Goal: Task Accomplishment & Management: Complete application form

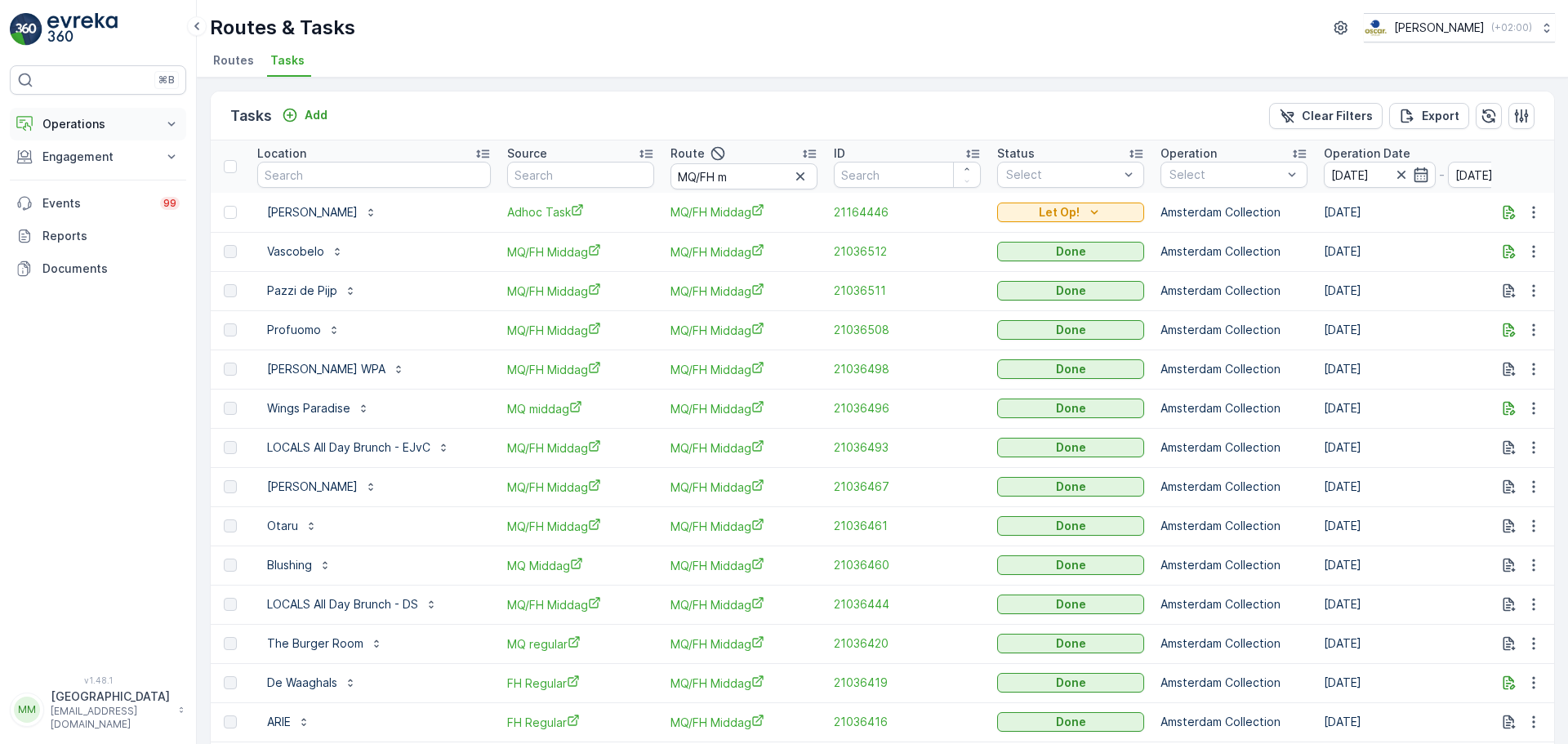
click at [131, 122] on p "Operations" at bounding box center [98, 124] width 111 height 16
click at [113, 193] on p "Routes & Tasks" at bounding box center [84, 197] width 85 height 16
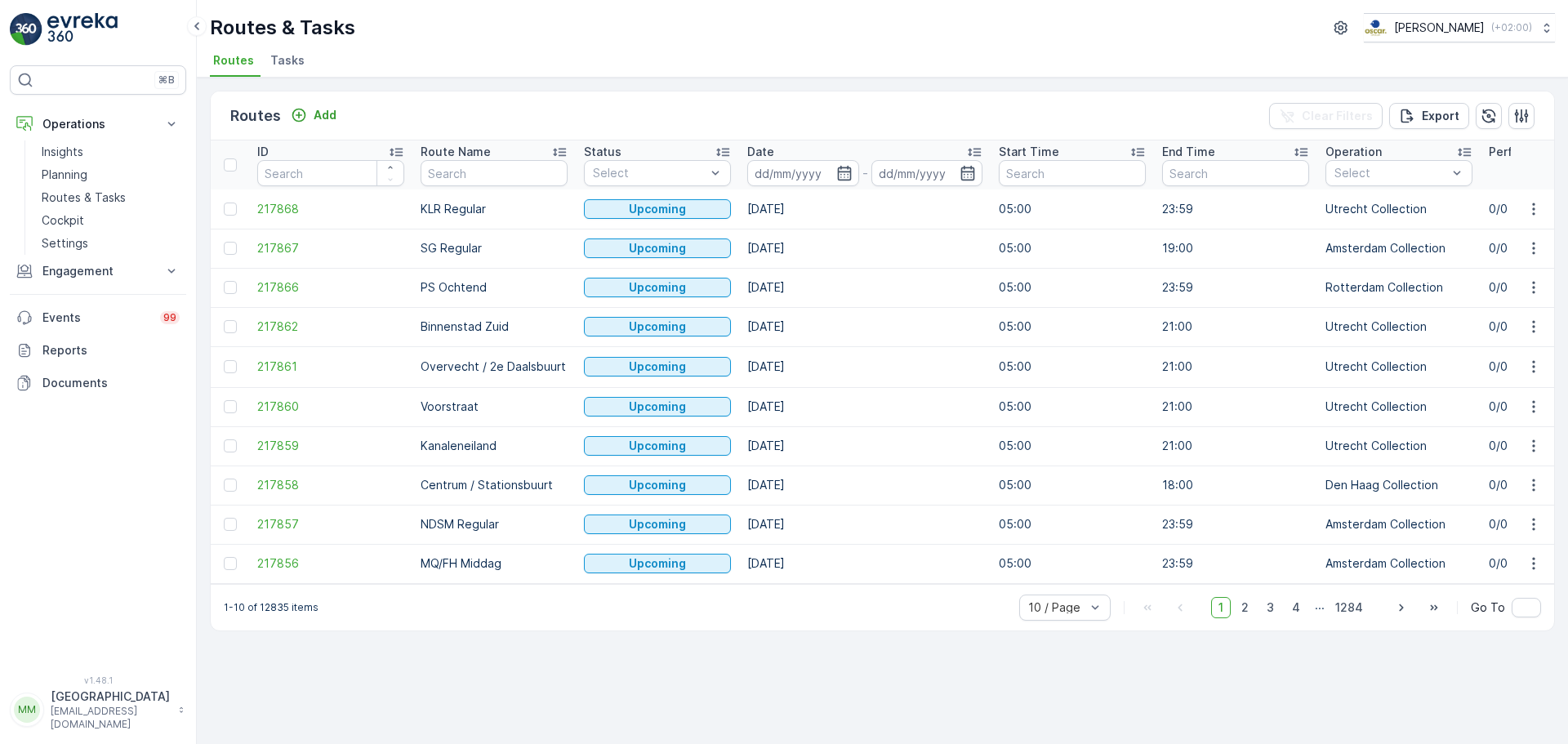
click at [284, 61] on span "Tasks" at bounding box center [287, 60] width 34 height 16
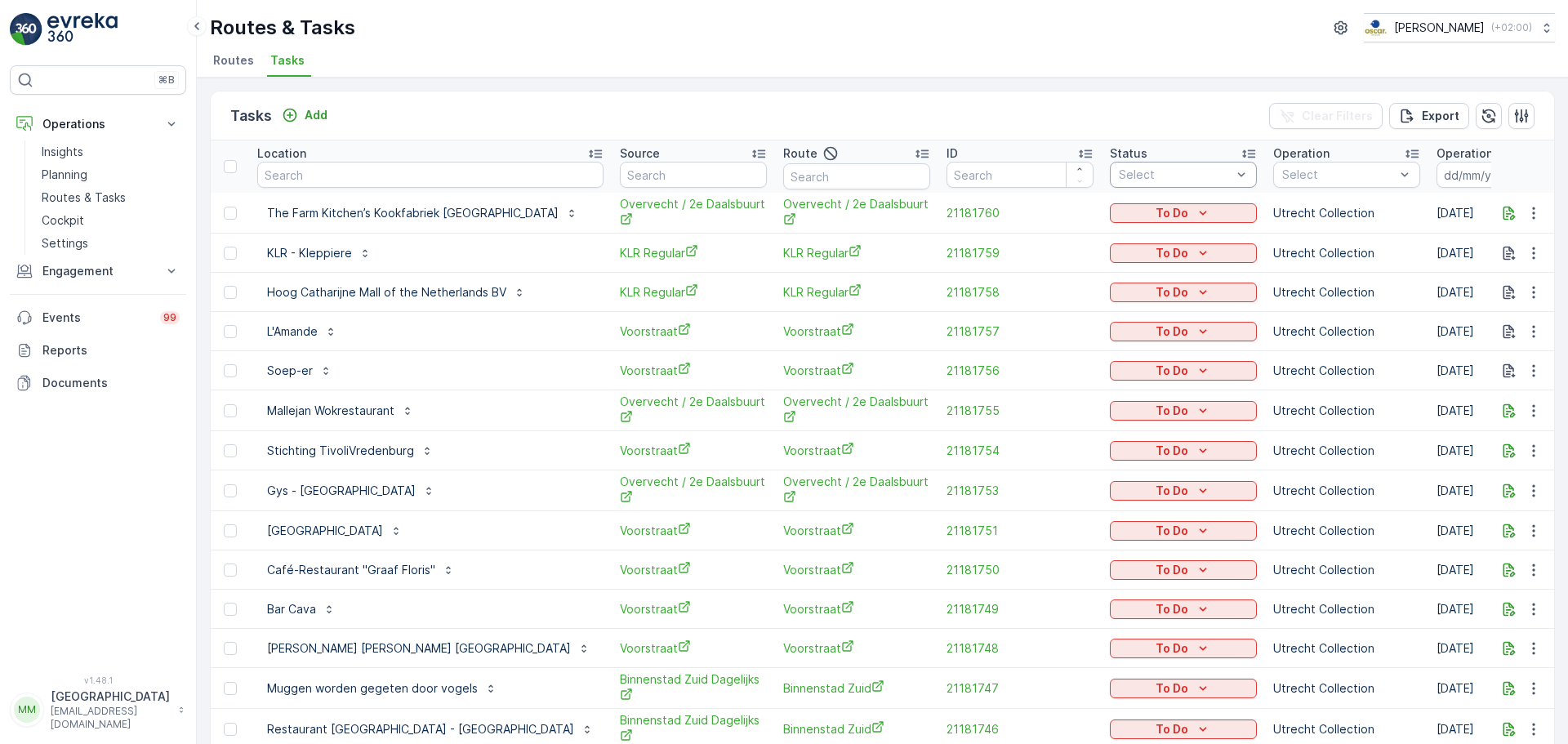
click at [1118, 175] on div at bounding box center [1176, 175] width 116 height 13
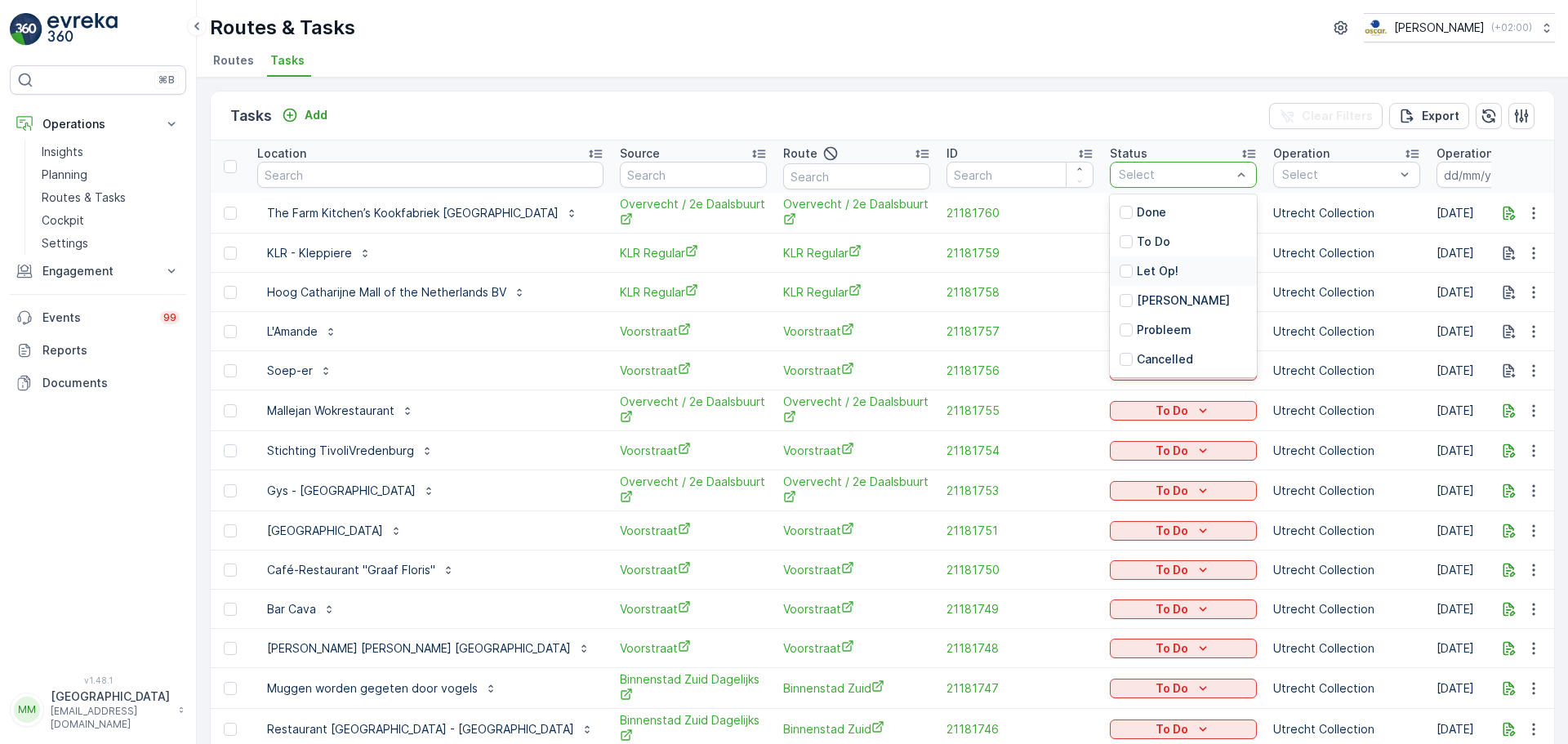
click at [1137, 273] on p "Let Op!" at bounding box center [1157, 271] width 42 height 16
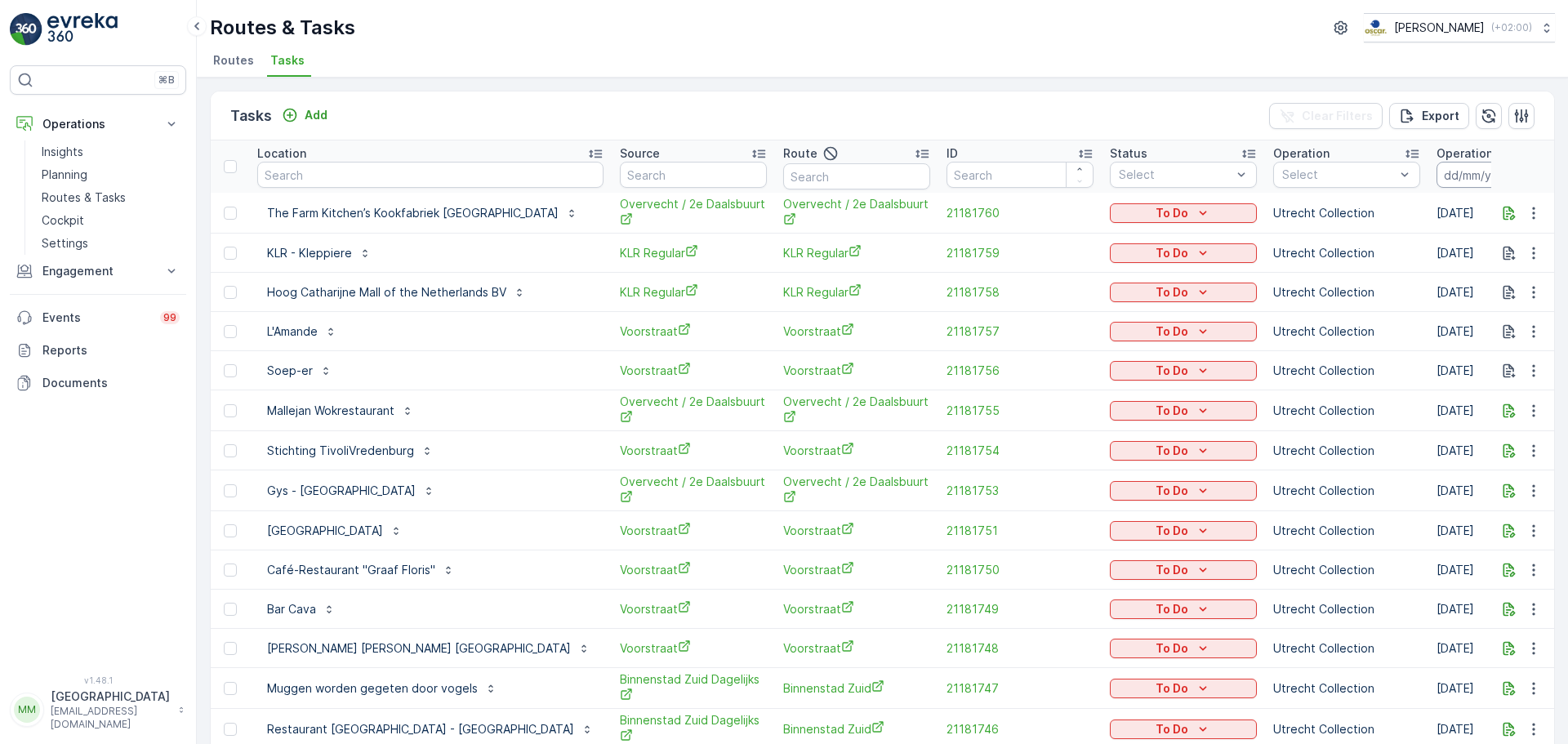
click at [1437, 179] on input at bounding box center [1493, 175] width 112 height 27
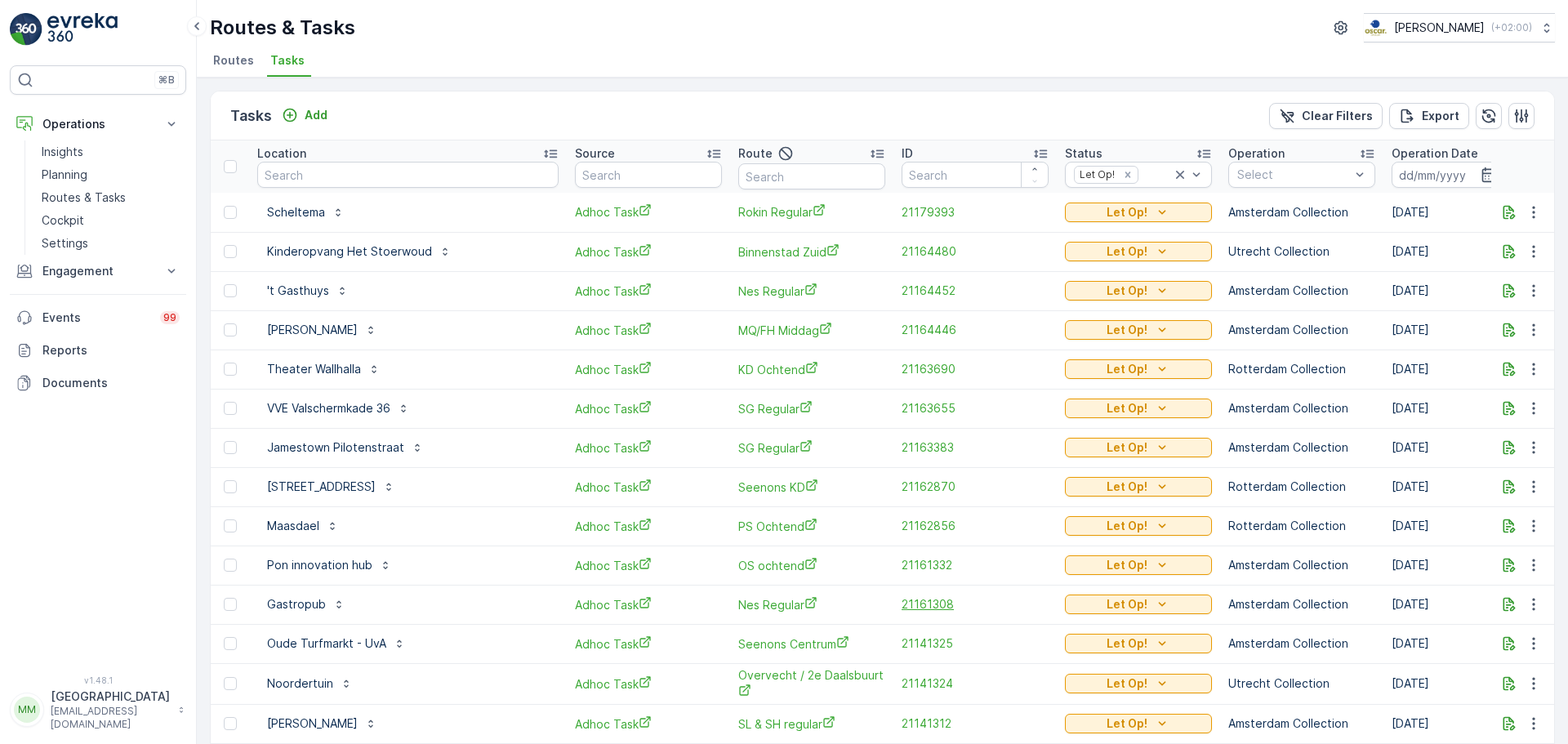
click at [902, 609] on span "21161308" at bounding box center [975, 603] width 147 height 16
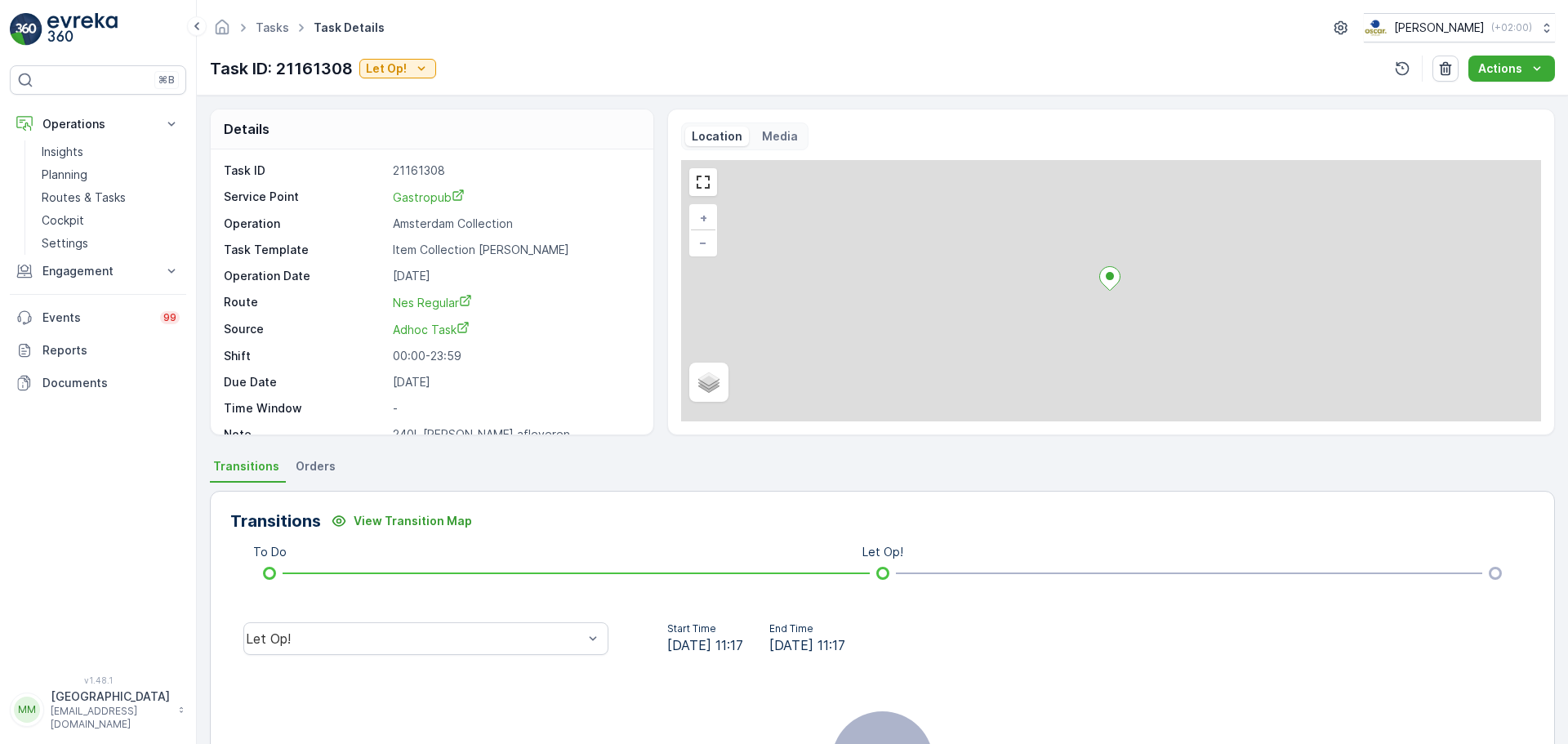
scroll to position [21, 0]
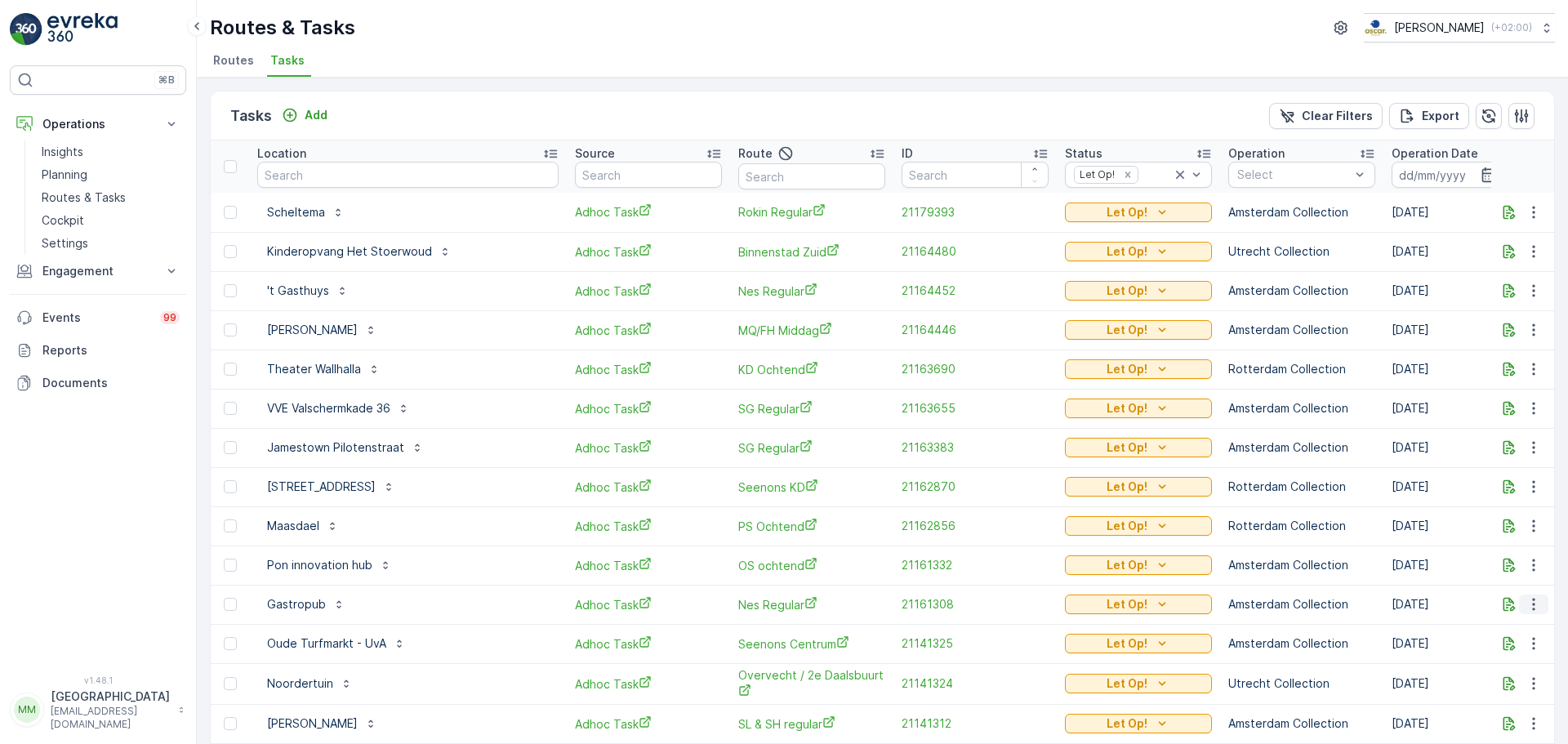
click at [1527, 602] on icon "button" at bounding box center [1533, 603] width 16 height 16
click at [1473, 674] on span "Change Route" at bounding box center [1491, 674] width 79 height 16
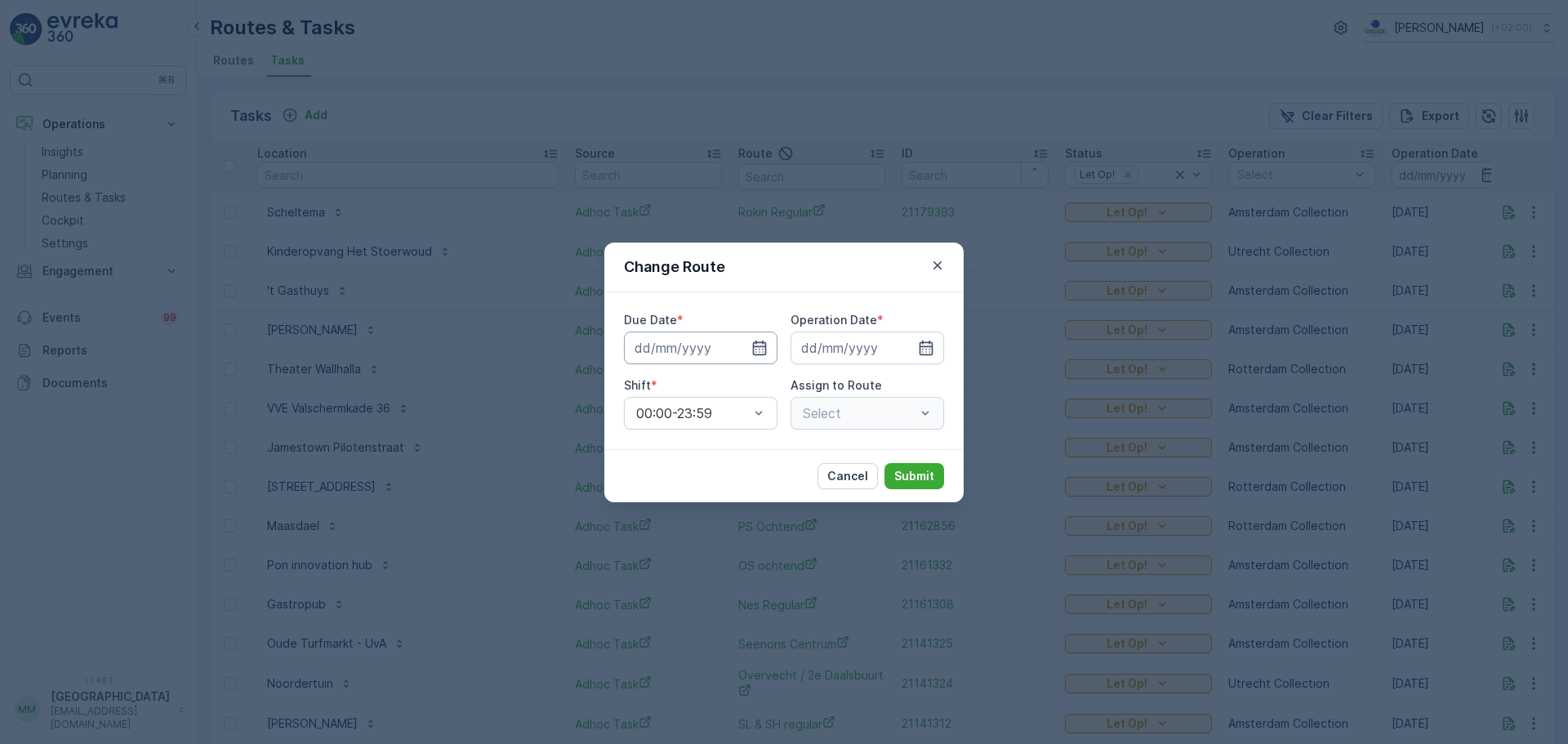
type input "[DATE]"
click at [742, 353] on icon "button" at bounding box center [739, 348] width 16 height 16
type input "[DATE]"
click at [909, 353] on icon "button" at bounding box center [906, 348] width 16 height 16
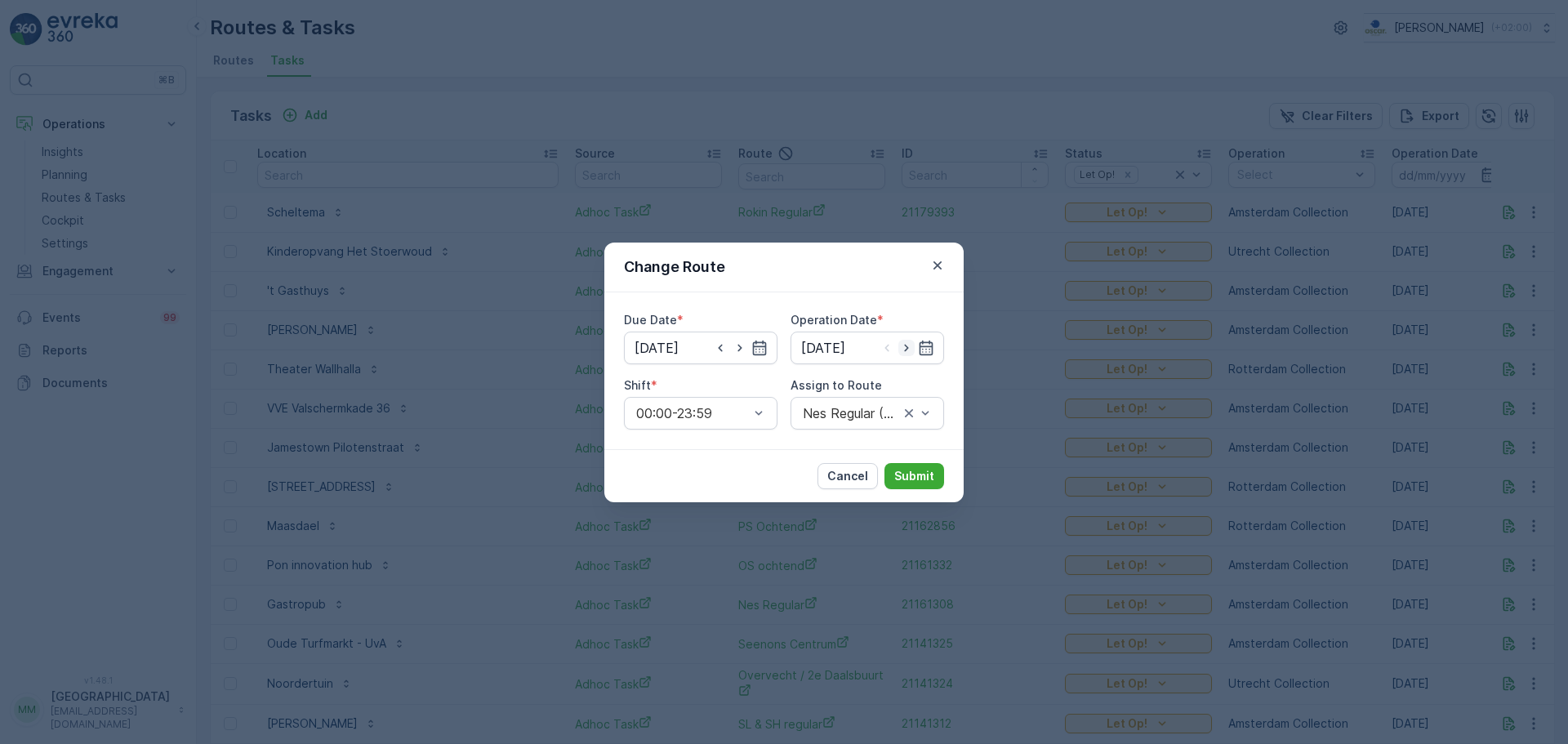
type input "[DATE]"
click at [863, 415] on div at bounding box center [851, 412] width 100 height 14
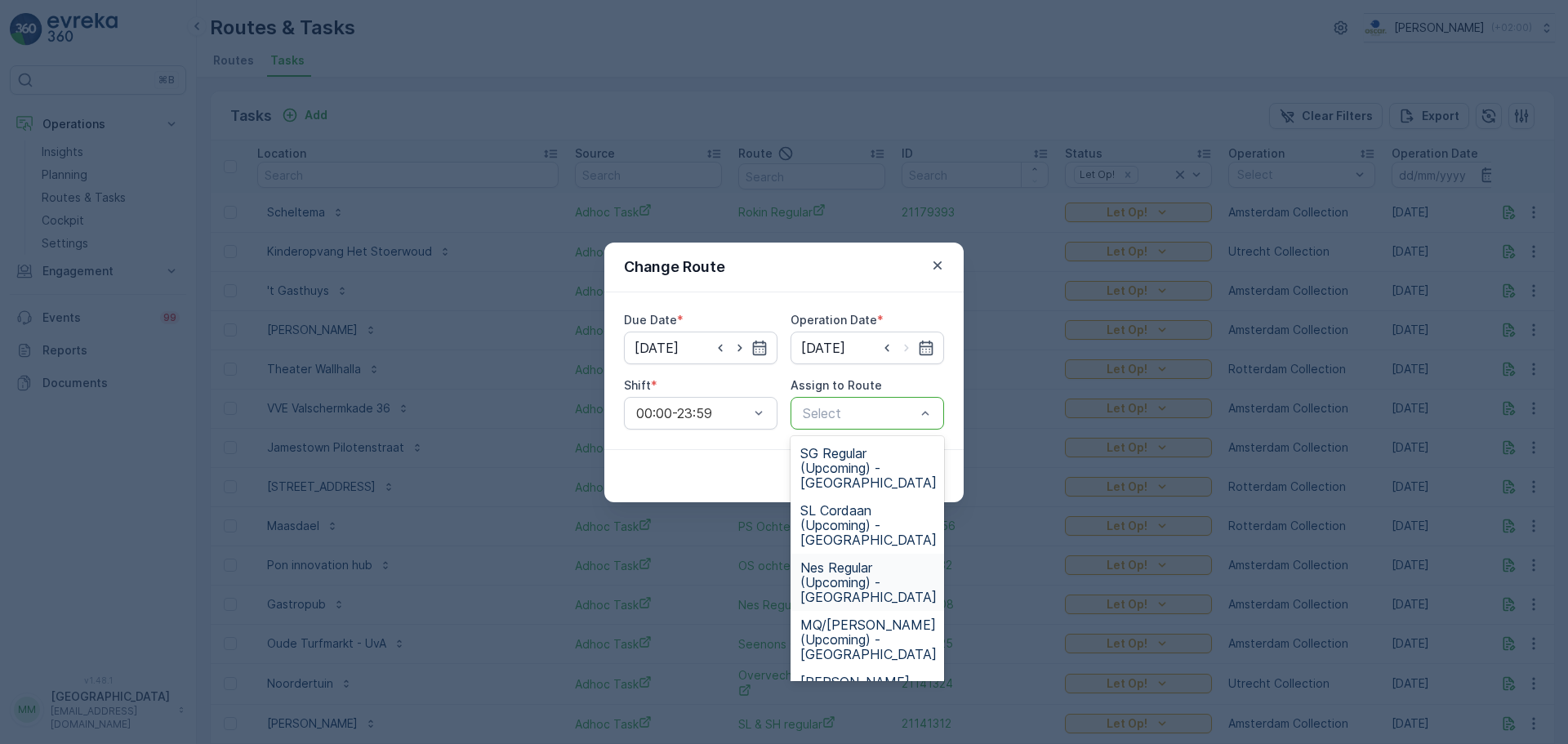
click at [851, 580] on span "Nes Regular (Upcoming) - Amsterdam" at bounding box center [869, 582] width 137 height 44
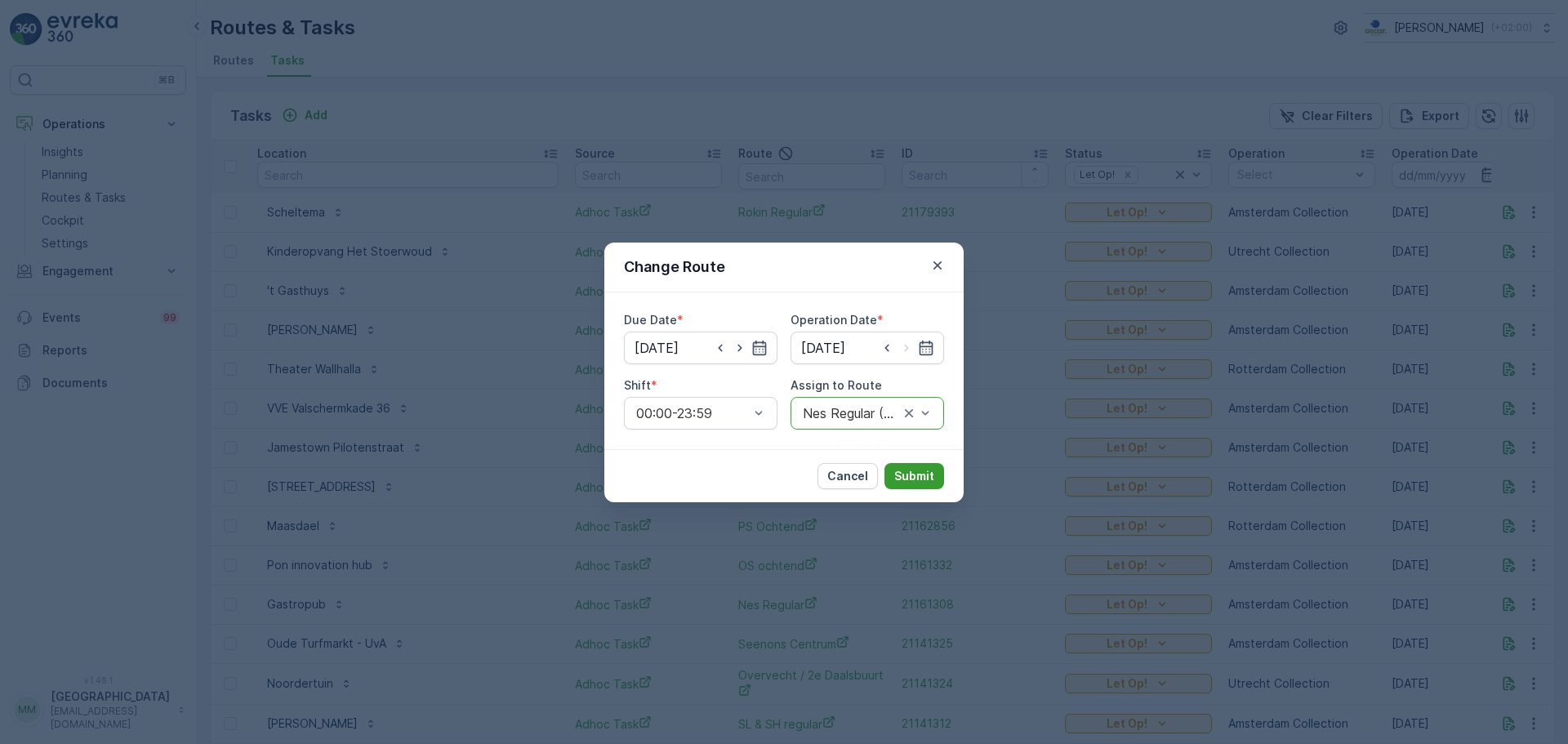
click at [915, 483] on p "Submit" at bounding box center [914, 475] width 40 height 16
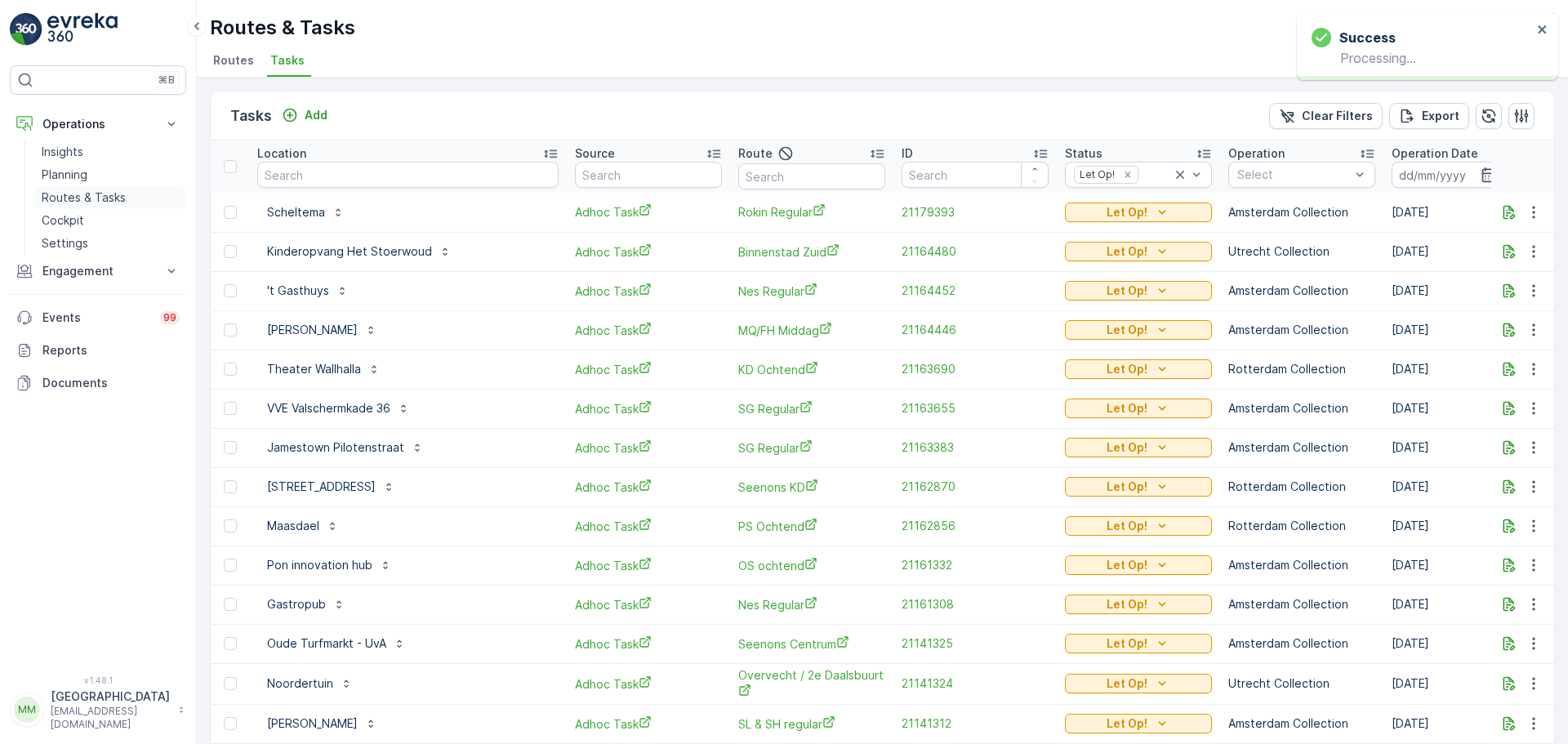
click at [108, 190] on p "Routes & Tasks" at bounding box center [84, 197] width 85 height 16
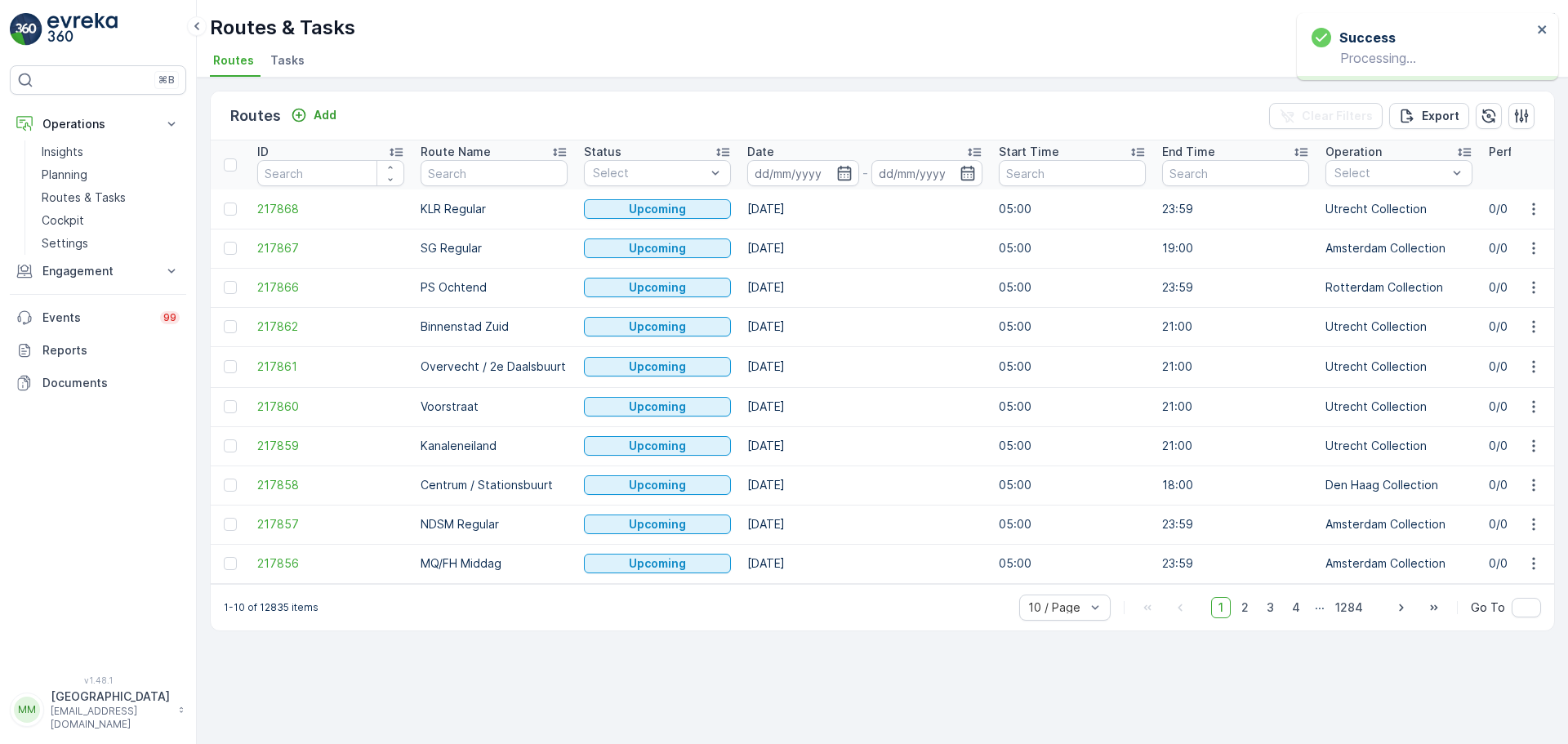
click at [290, 55] on span "Tasks" at bounding box center [287, 60] width 34 height 16
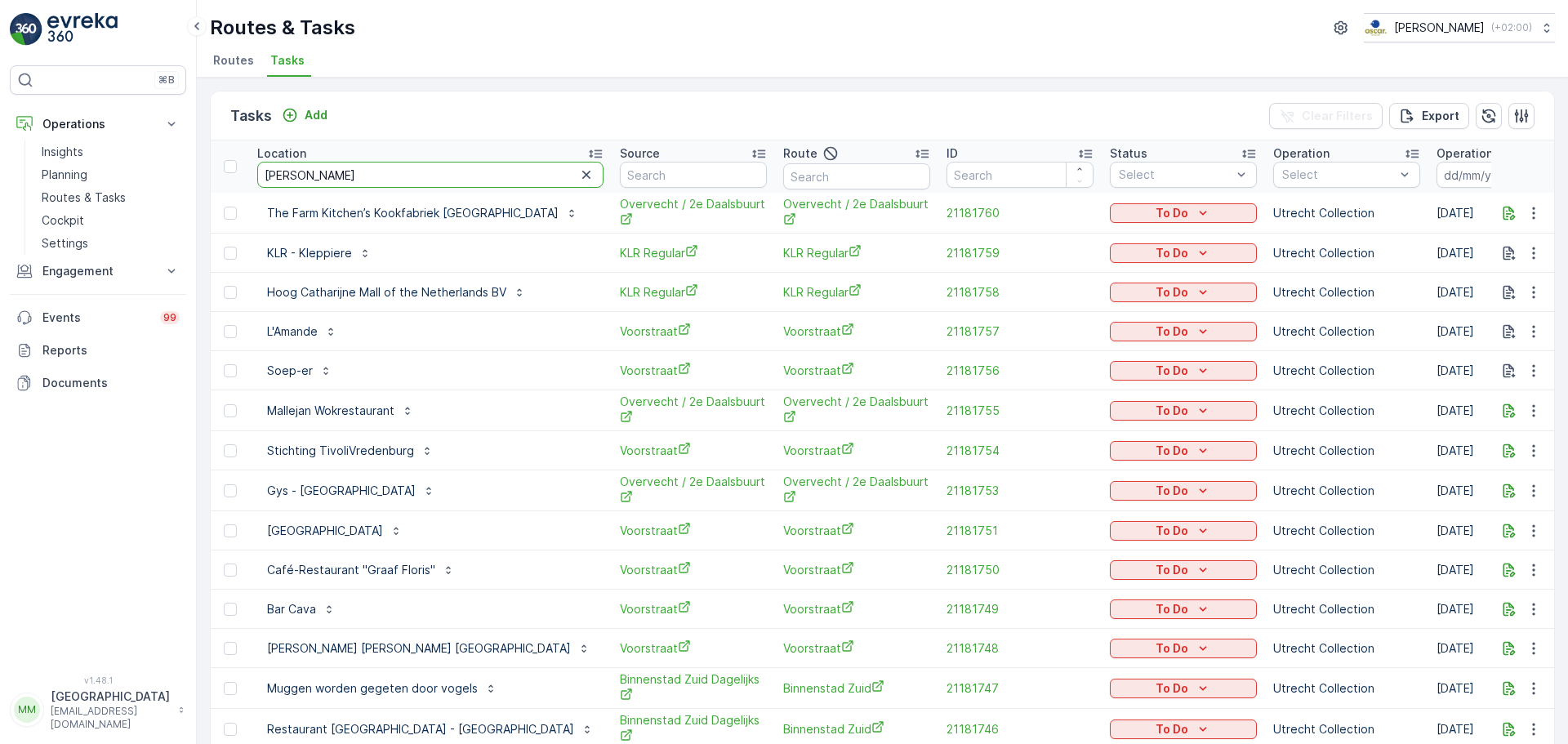
type input "zoete"
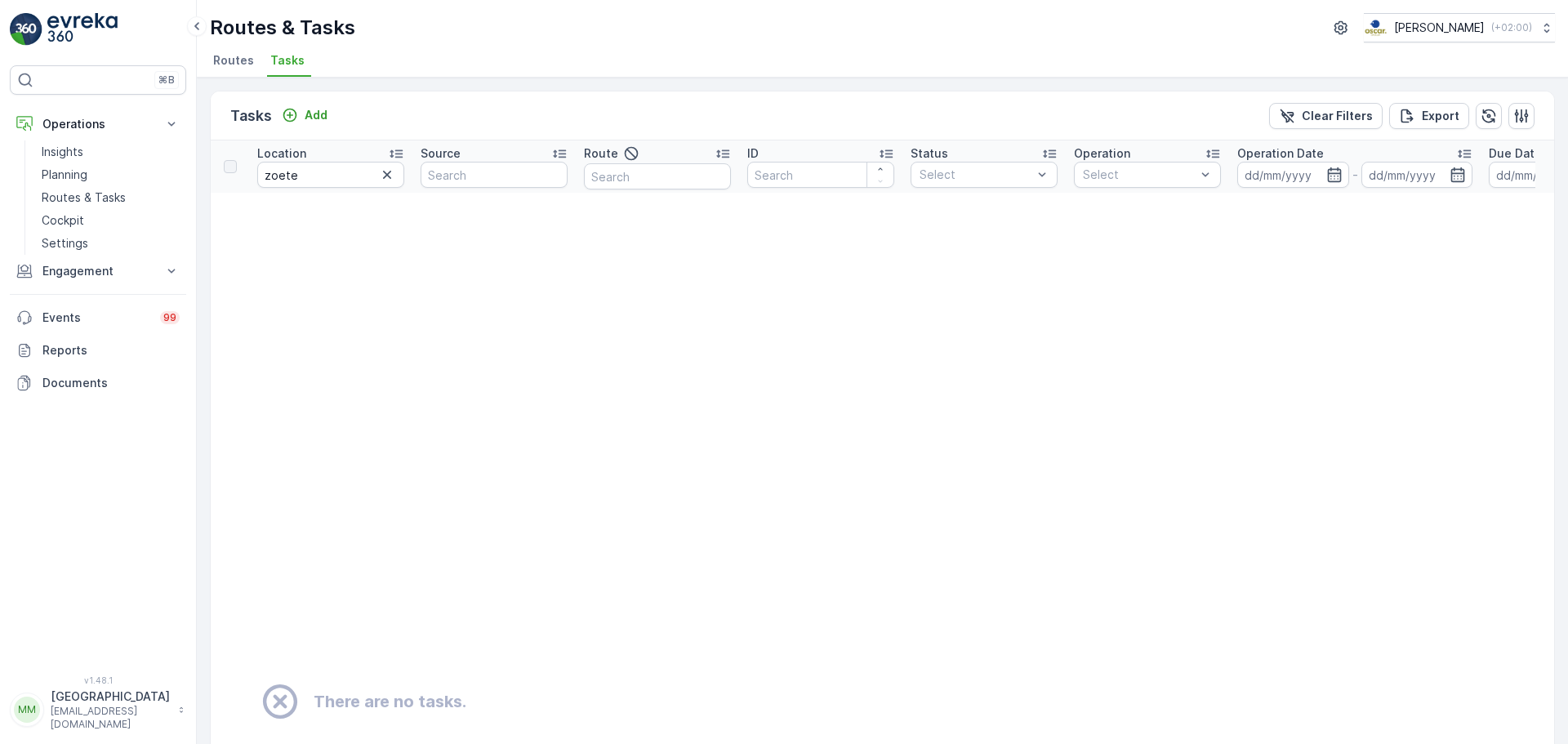
click at [391, 171] on icon "button" at bounding box center [387, 175] width 9 height 9
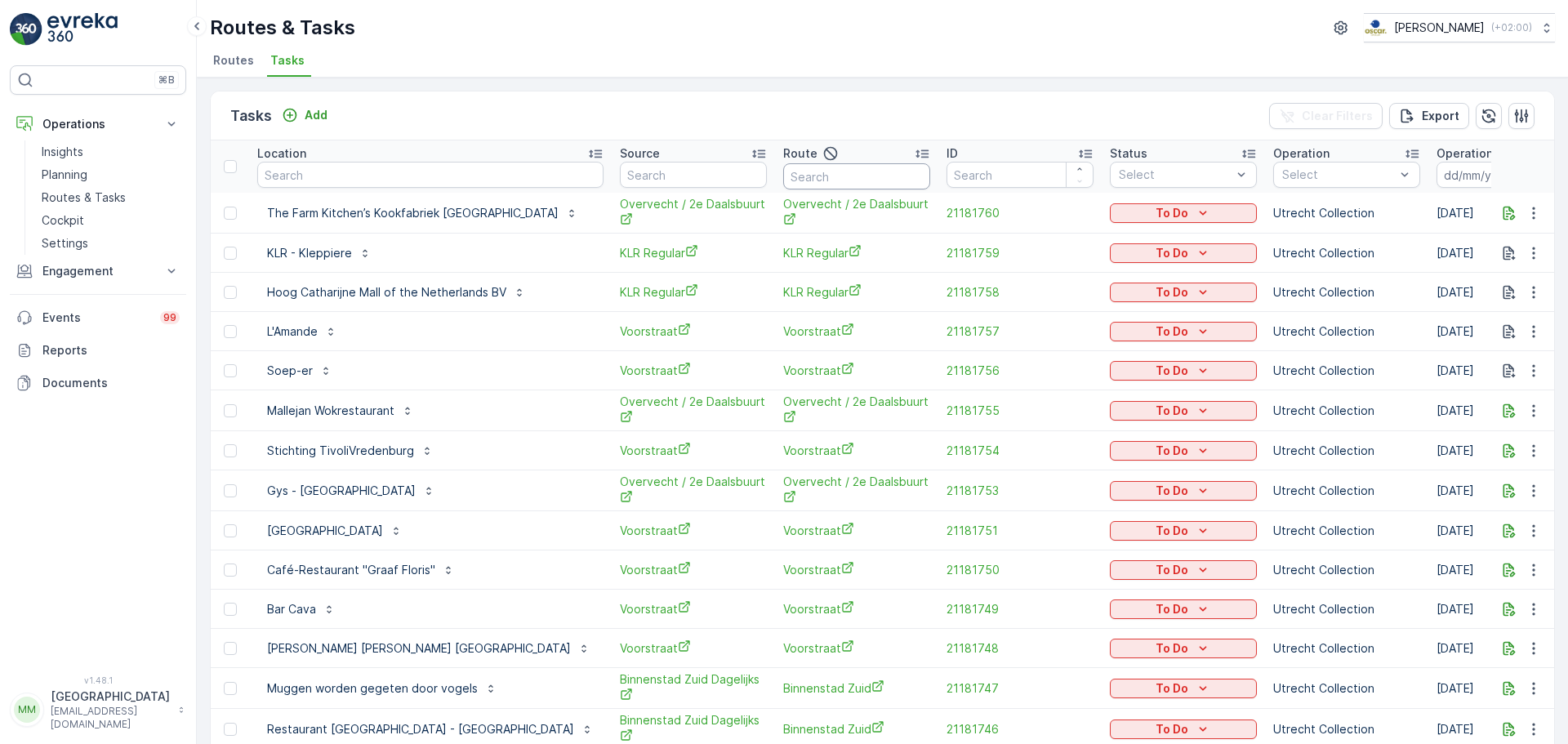
click at [794, 177] on input "text" at bounding box center [856, 177] width 147 height 27
type input "overve"
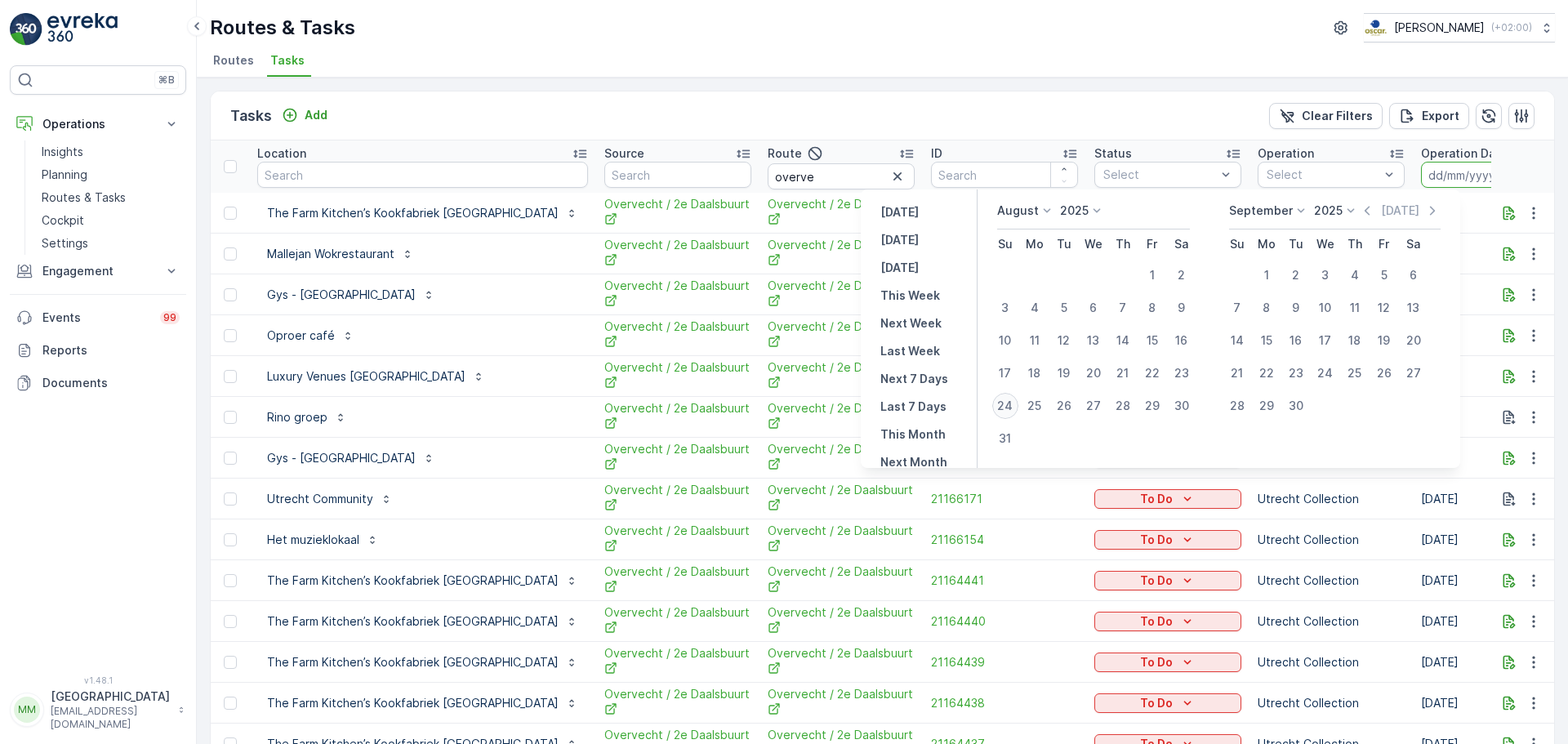
click at [1007, 399] on div "24" at bounding box center [1005, 406] width 27 height 27
type input "[DATE]"
click at [1007, 399] on div "24" at bounding box center [1005, 406] width 27 height 27
type input "[DATE]"
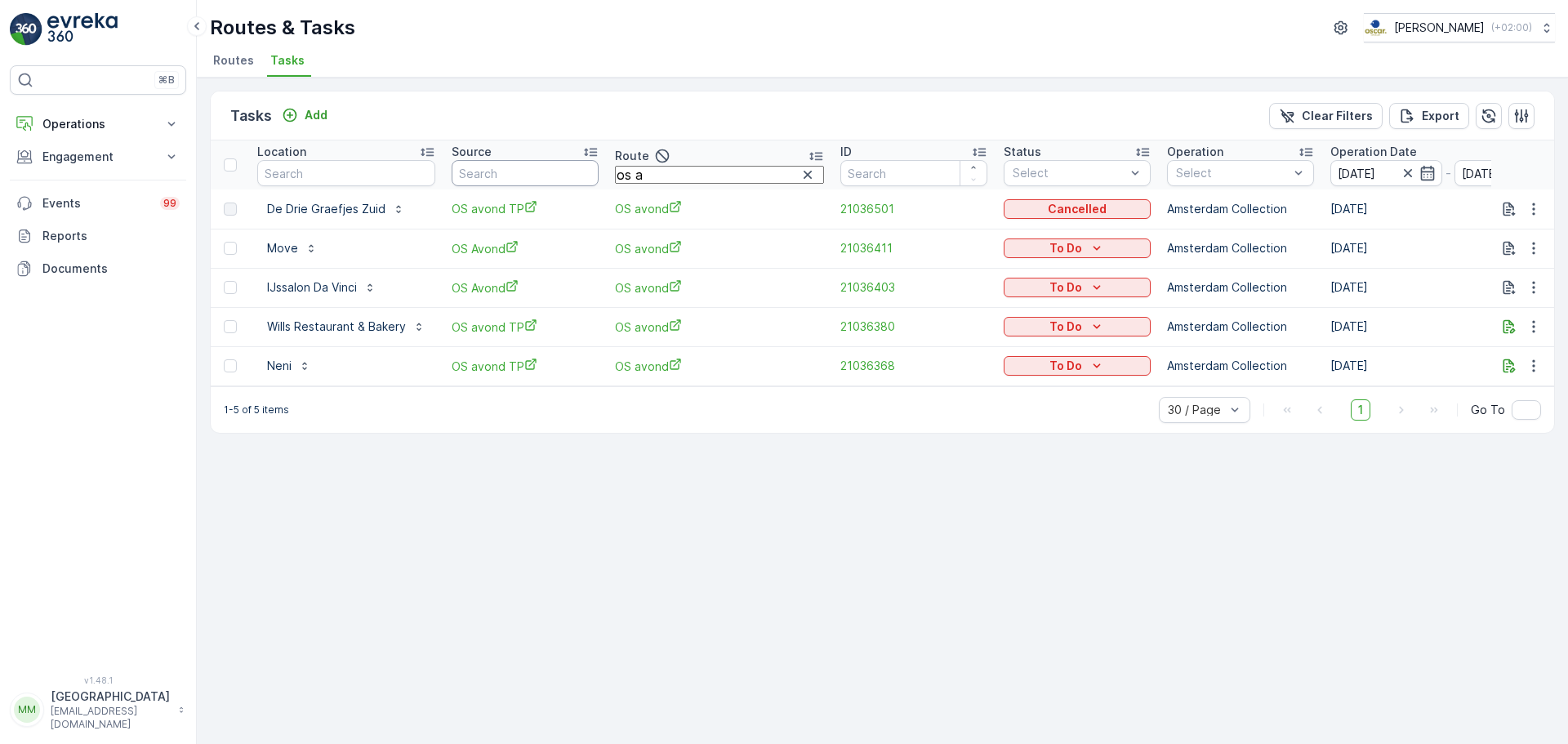
drag, startPoint x: 682, startPoint y: 181, endPoint x: 553, endPoint y: 170, distance: 129.5
click at [553, 170] on tr "Location Source Route os a ID Status Select Operation Select Operation Date 23.…" at bounding box center [1517, 165] width 2612 height 49
type input "kd o"
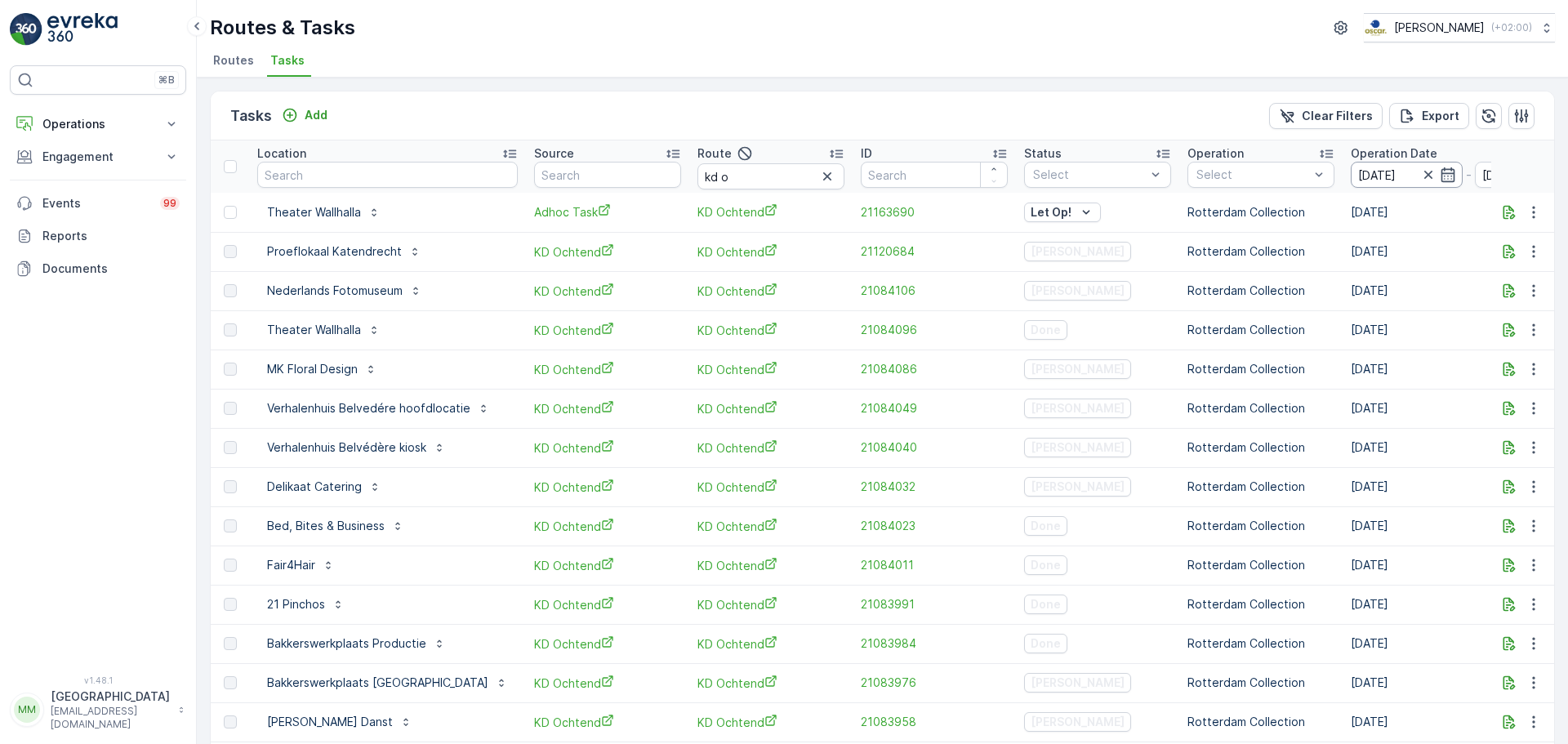
click at [1368, 181] on input "23.08.2025" at bounding box center [1406, 175] width 112 height 27
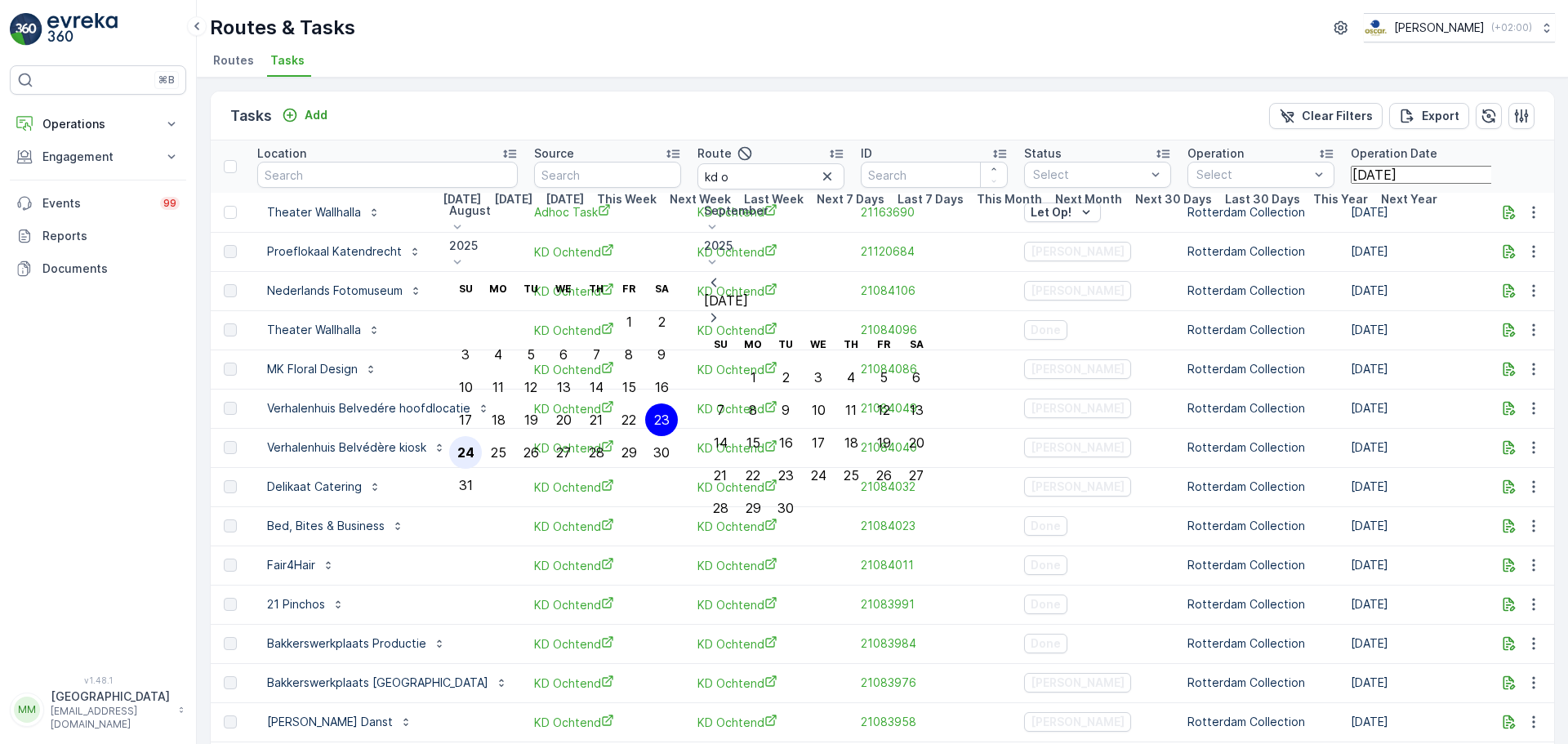
click at [474, 445] on div "24" at bounding box center [466, 451] width 17 height 14
type input "[DATE]"
click at [474, 445] on div "24" at bounding box center [466, 451] width 17 height 14
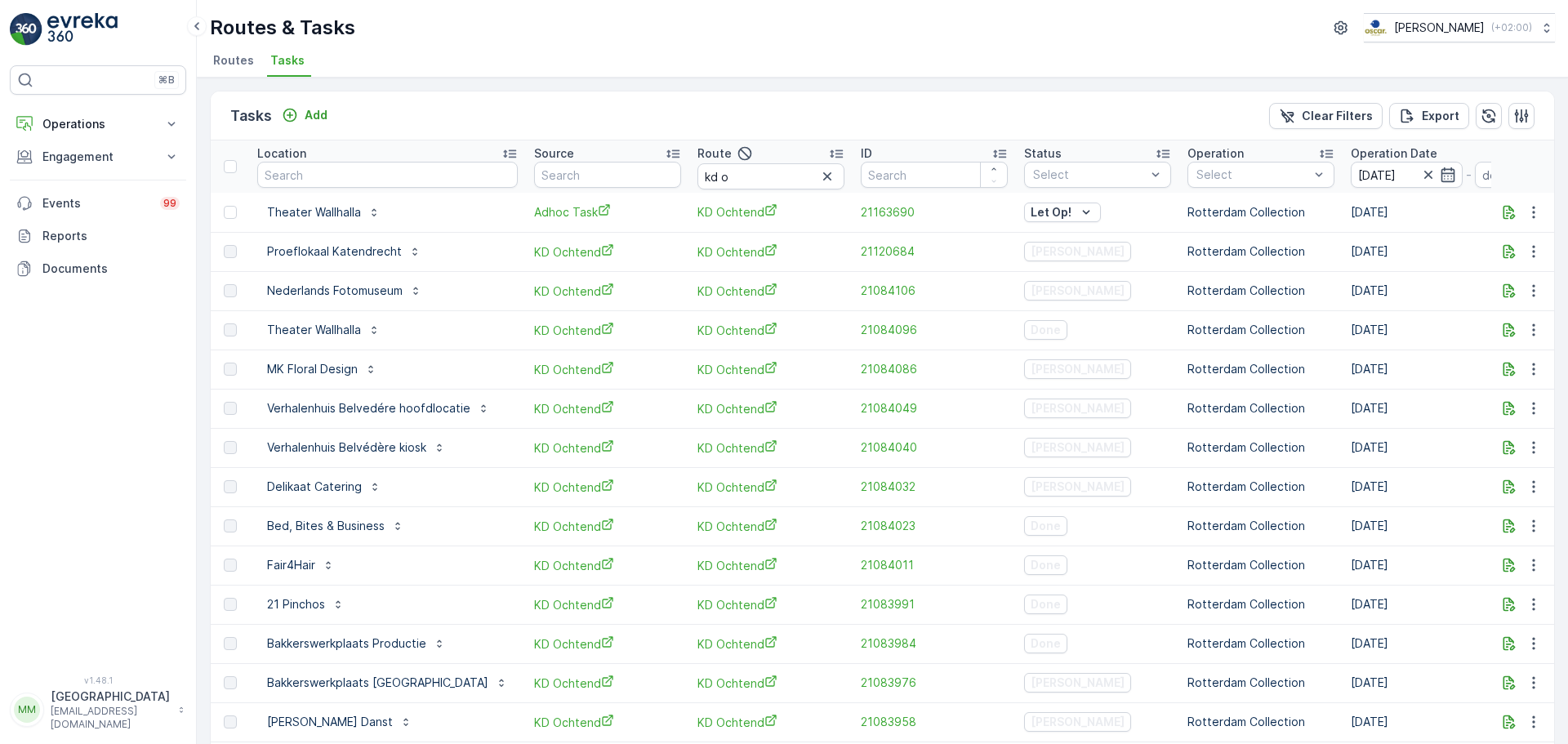
type input "[DATE]"
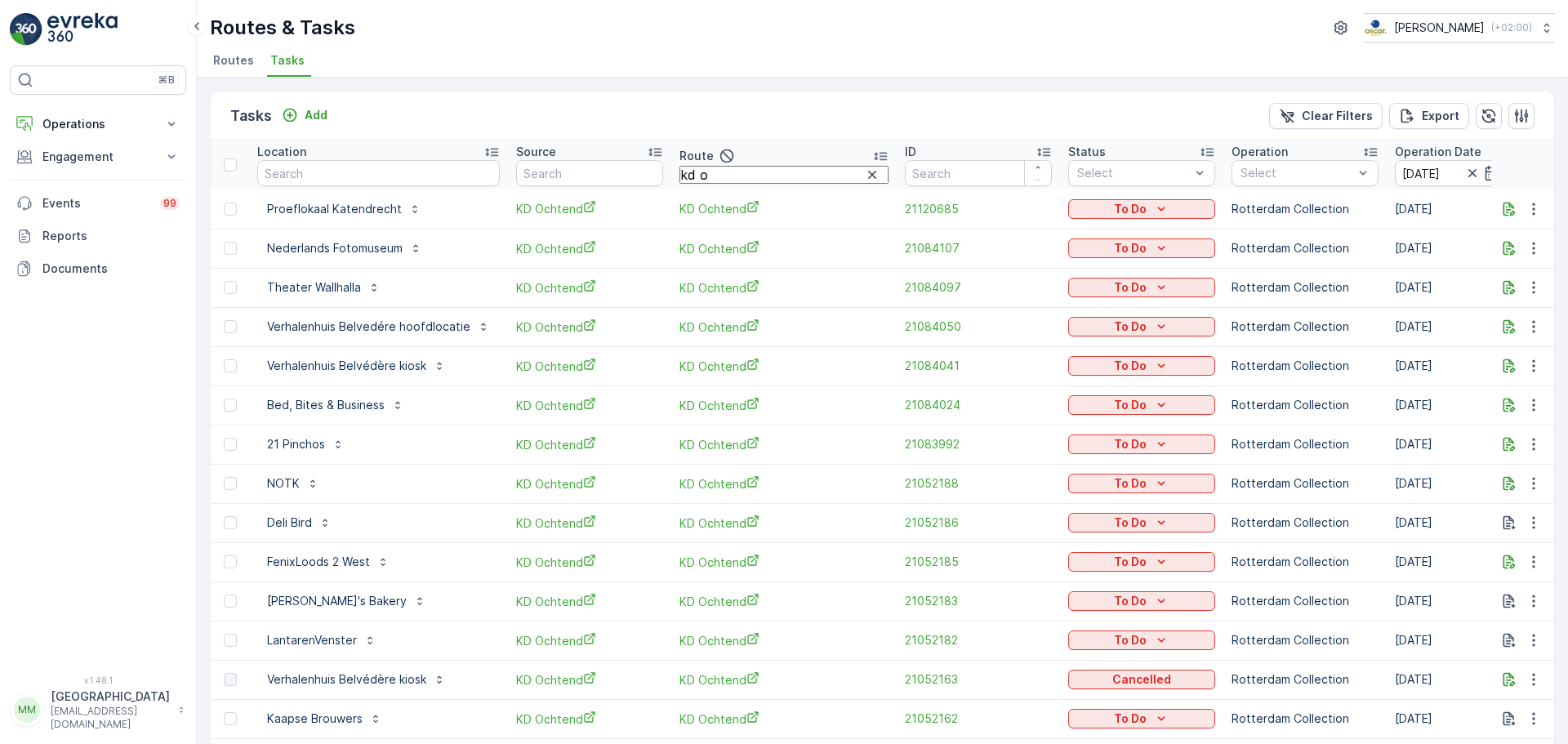
drag, startPoint x: 729, startPoint y: 179, endPoint x: 654, endPoint y: 189, distance: 75.7
click at [654, 189] on tr "Location Source Route kd o ID Status Select Operation Select Operation Date 24.…" at bounding box center [1549, 165] width 2677 height 49
type input "wg a"
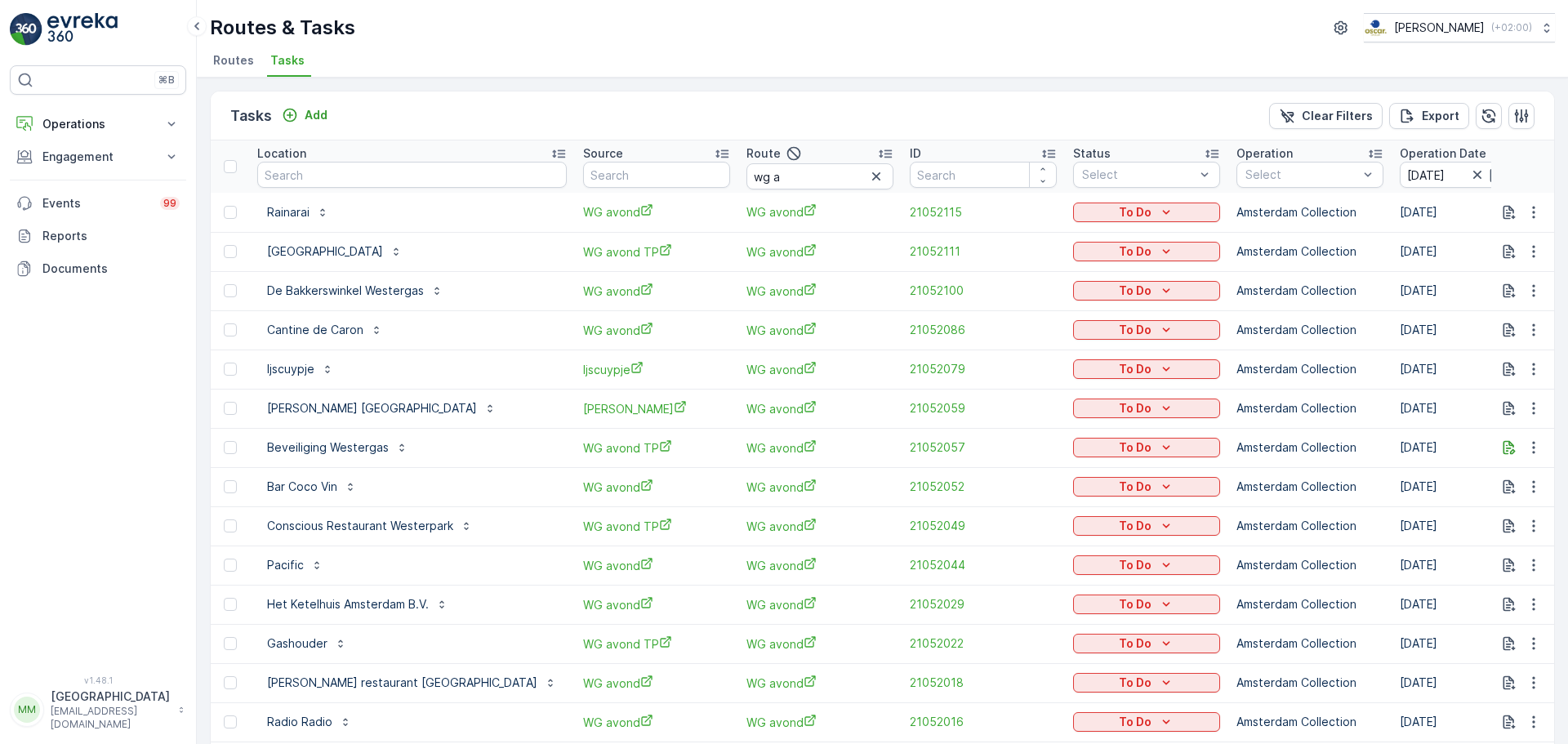
click at [1400, 173] on input "[DATE]" at bounding box center [1456, 175] width 112 height 27
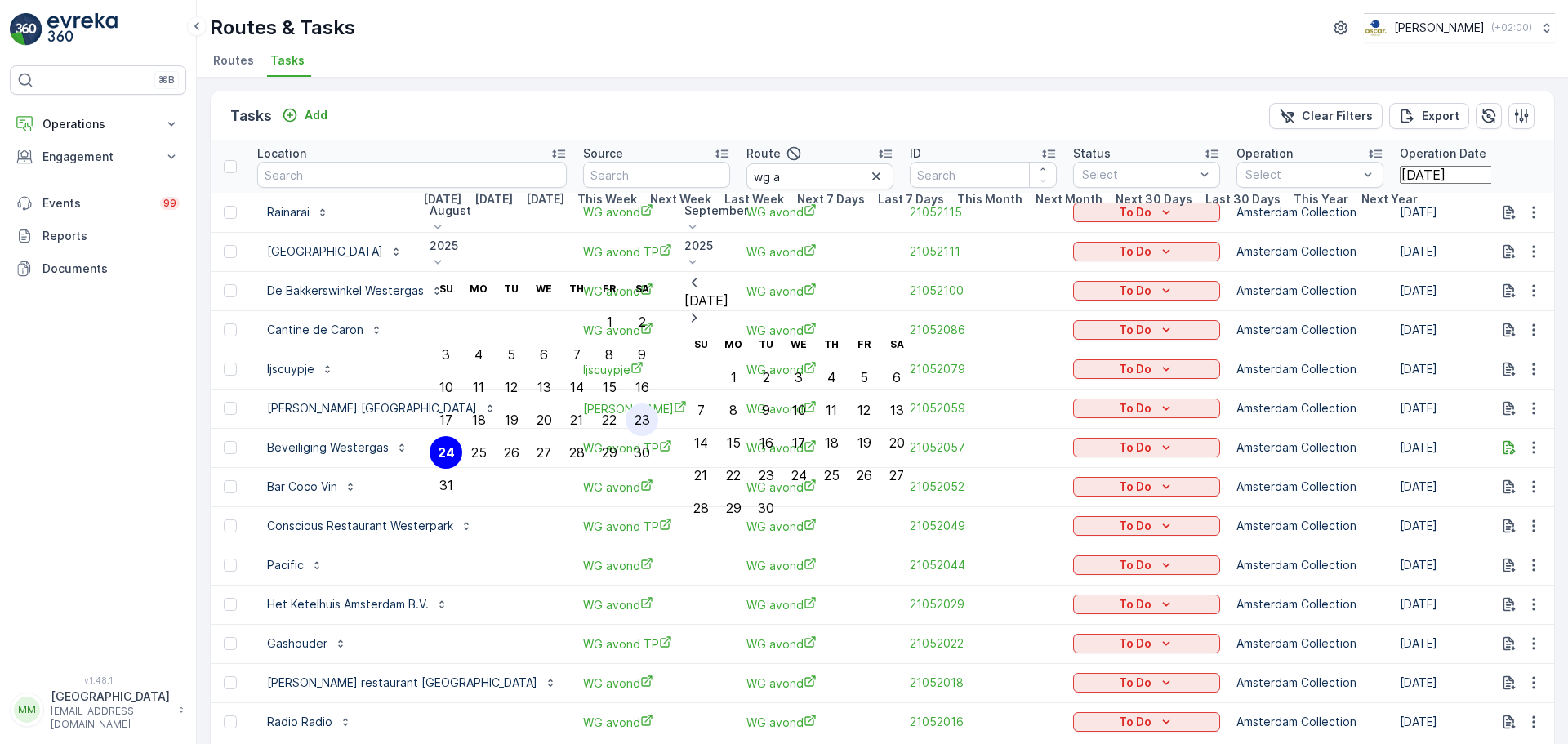
click at [650, 412] on div "23" at bounding box center [642, 419] width 15 height 14
type input "23.08.2025"
click at [650, 412] on div "23" at bounding box center [642, 419] width 15 height 14
type input "23.08.2025"
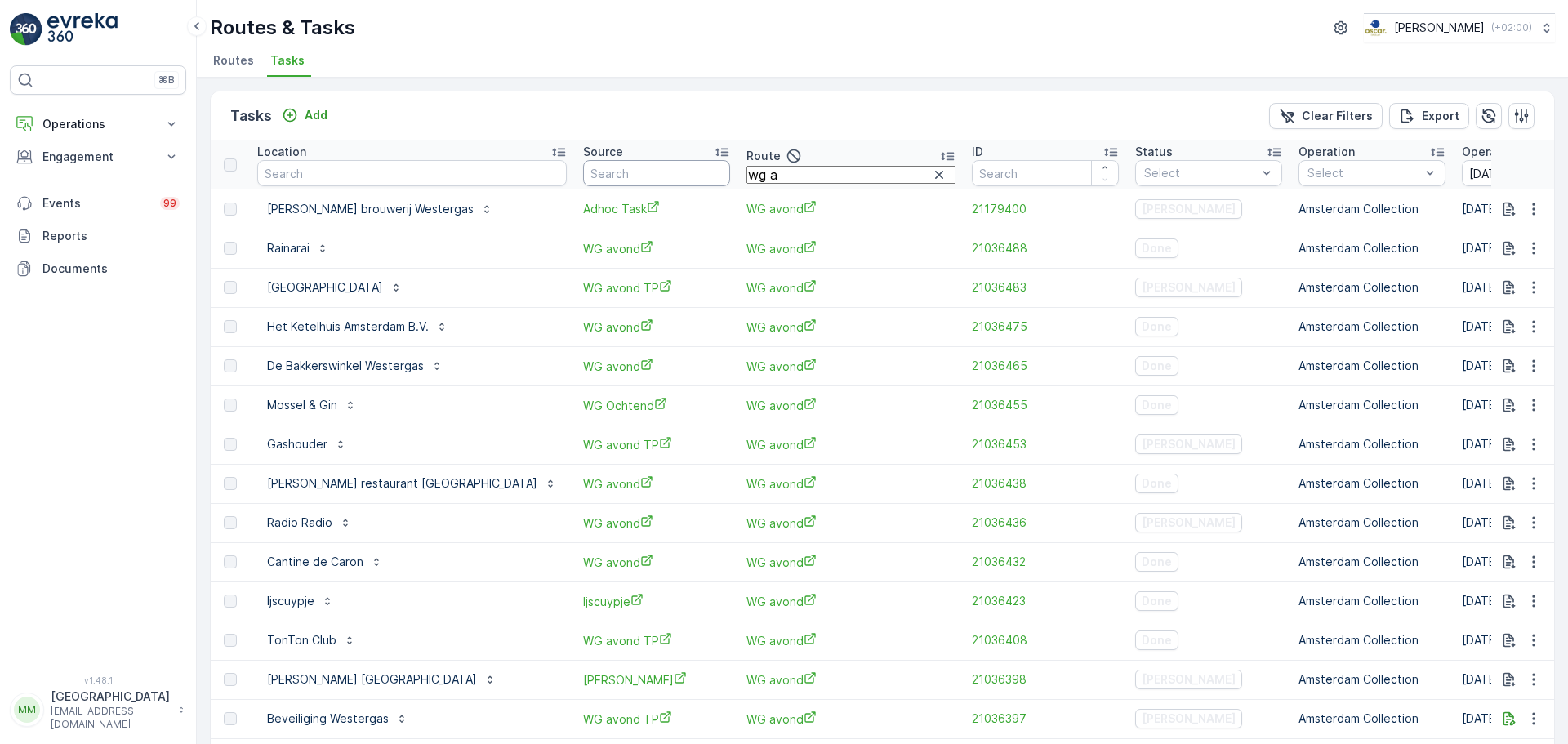
drag, startPoint x: 709, startPoint y: 177, endPoint x: 618, endPoint y: 170, distance: 91.3
click at [618, 170] on tr "Location Source Route wg a ID Status Select Operation Select Operation Date 23.…" at bounding box center [1583, 165] width 2744 height 49
type input "os a"
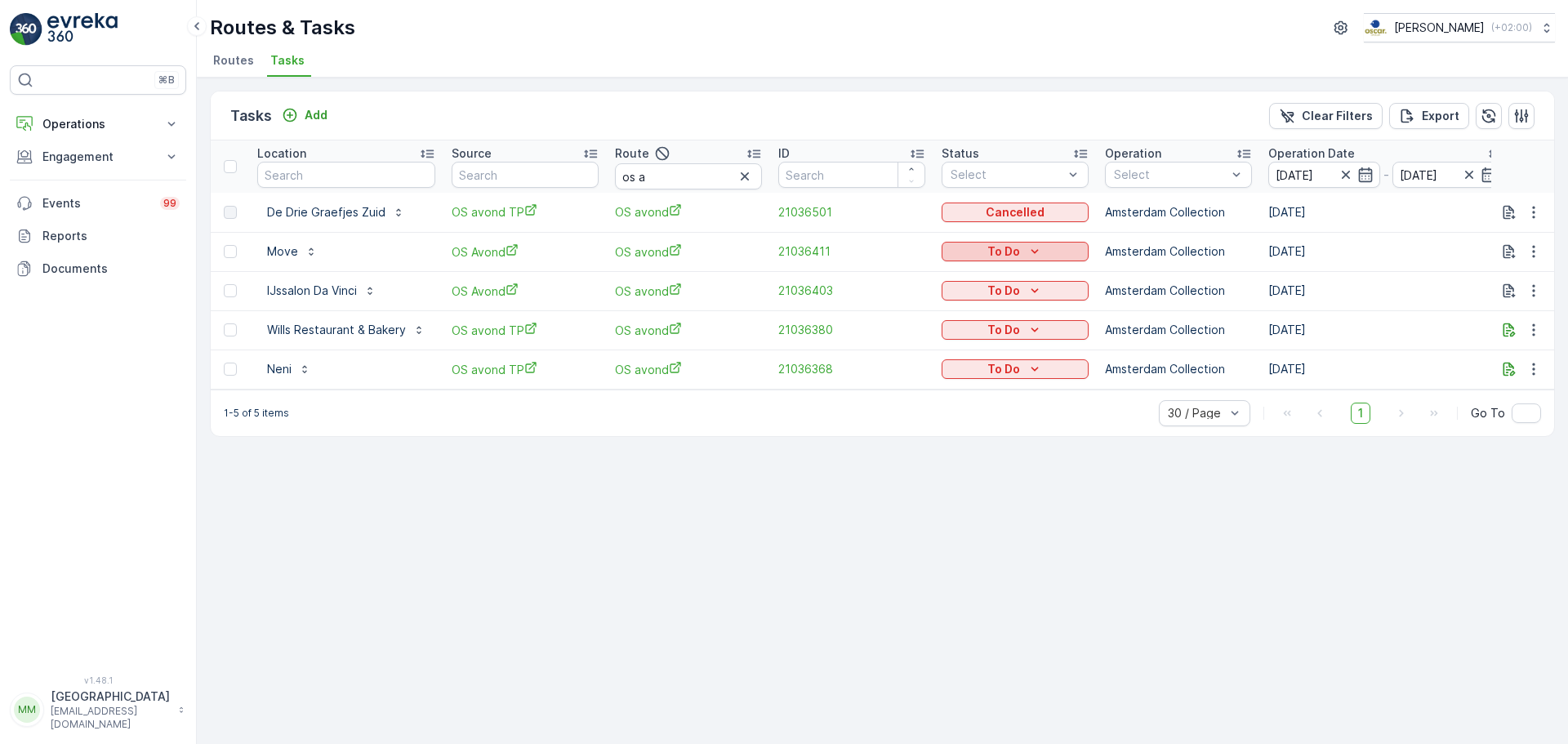
click at [1042, 257] on div "To Do" at bounding box center [1015, 251] width 134 height 16
click at [992, 348] on span "Cancelled" at bounding box center [988, 355] width 55 height 16
click at [1022, 282] on div "To Do" at bounding box center [1015, 290] width 134 height 16
click at [982, 387] on span "Cancelled" at bounding box center [988, 394] width 55 height 16
click at [1011, 334] on p "To Do" at bounding box center [1004, 330] width 32 height 16
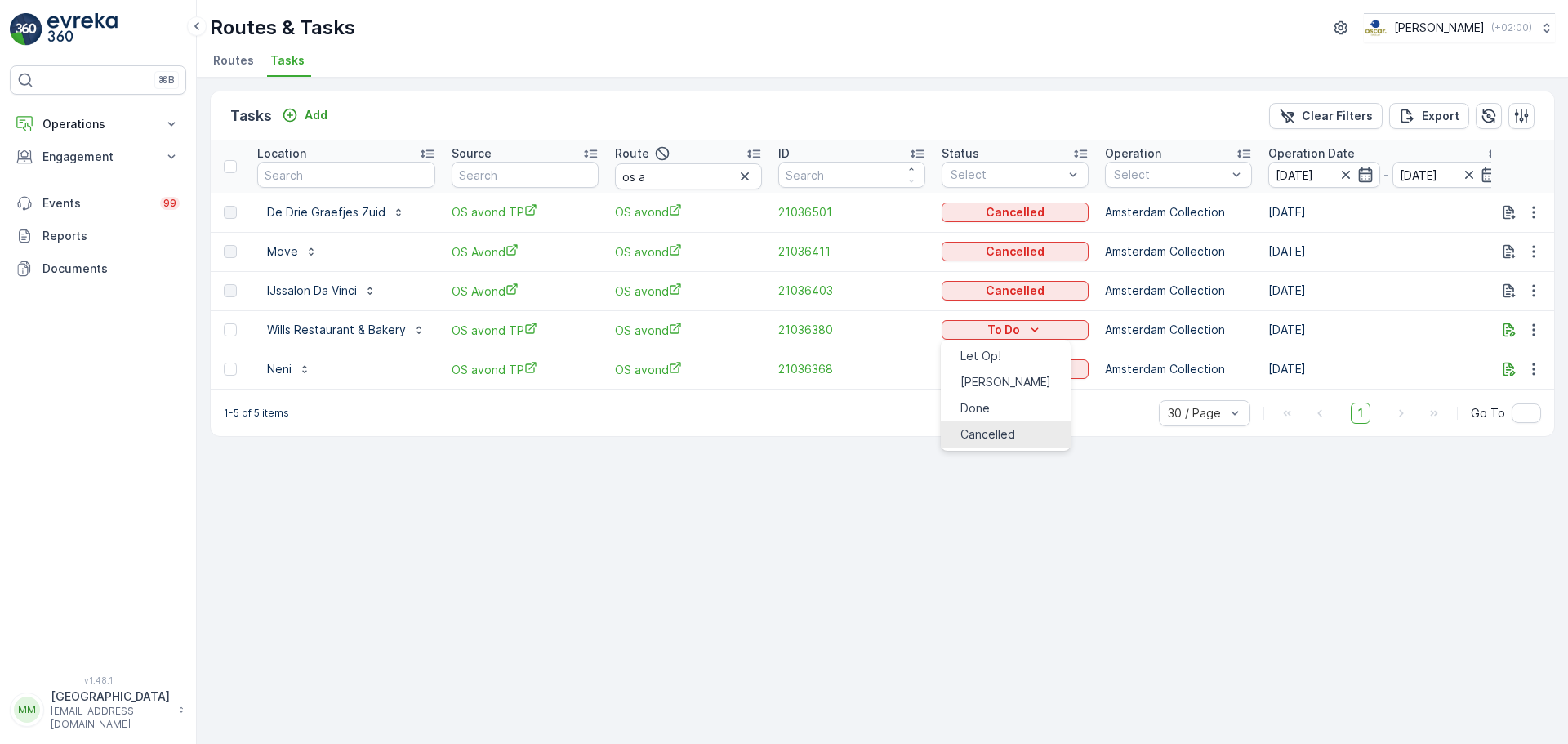
click at [998, 427] on span "Cancelled" at bounding box center [988, 434] width 55 height 16
click at [1013, 369] on p "To Do" at bounding box center [1004, 369] width 32 height 16
click at [999, 466] on span "Cancelled" at bounding box center [988, 473] width 55 height 16
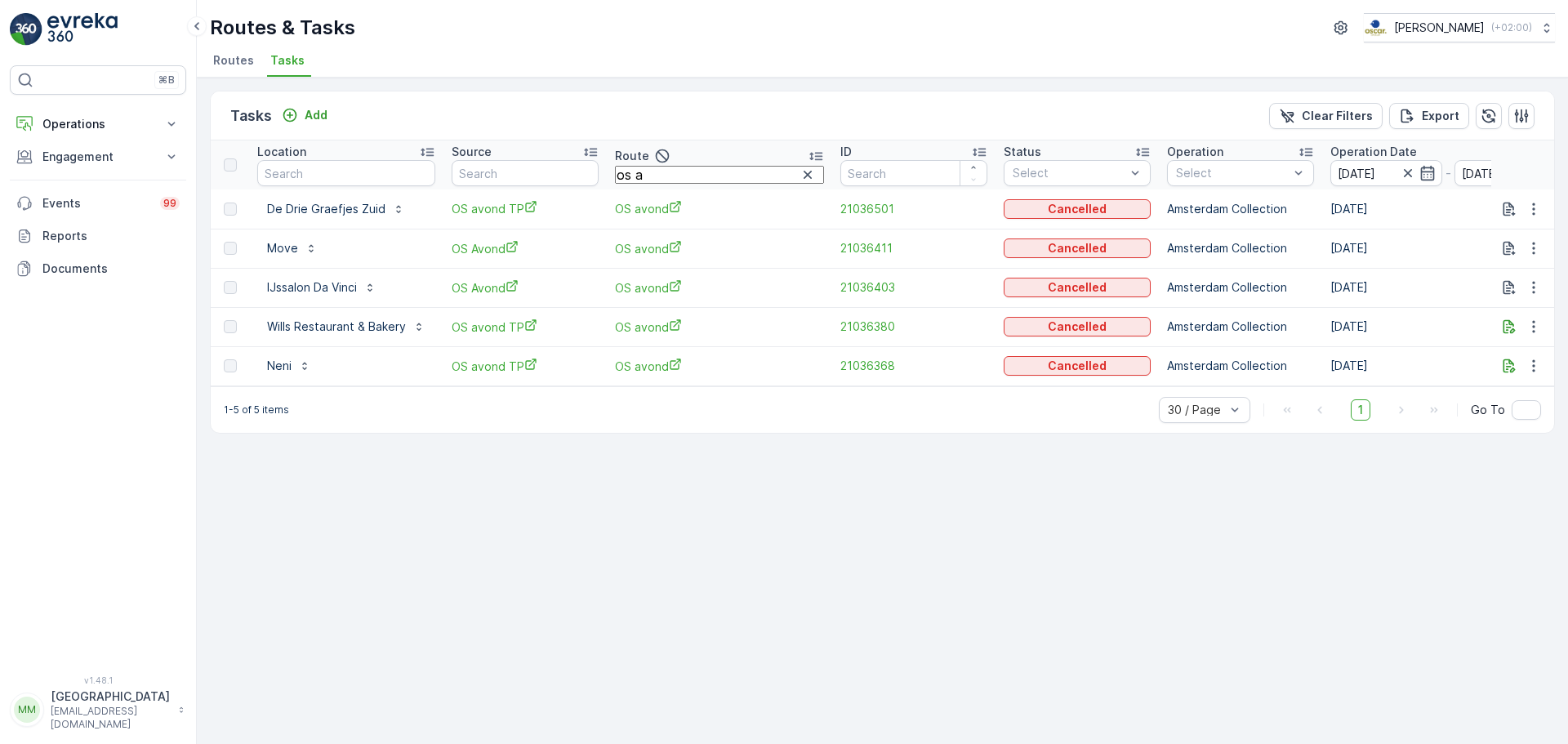
drag, startPoint x: 683, startPoint y: 177, endPoint x: 602, endPoint y: 186, distance: 81.5
click at [602, 186] on tr "Location Source Route os a ID Status Select Operation Select Operation Date 23.…" at bounding box center [1517, 165] width 2612 height 49
type input "kd o"
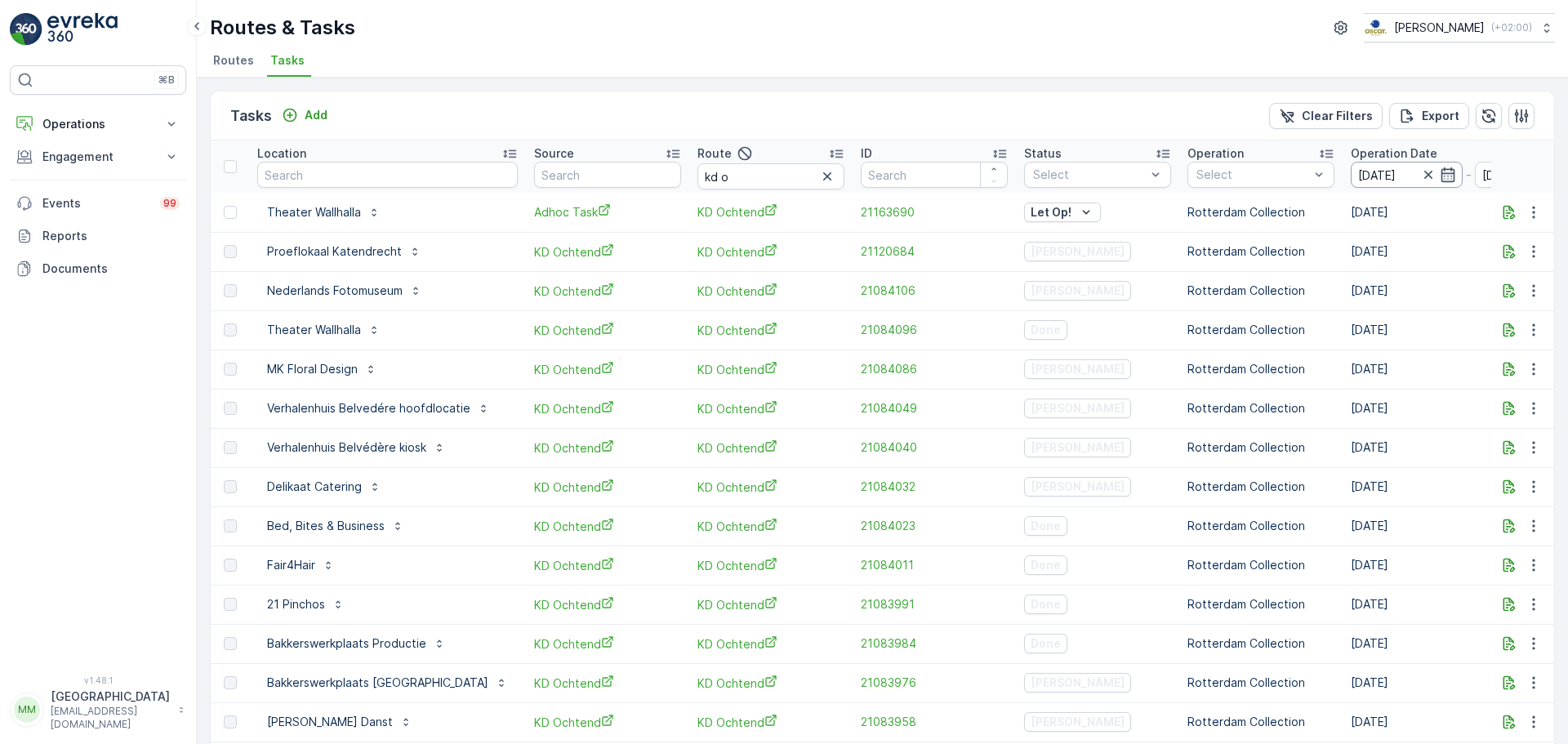
click at [1363, 181] on input "23.08.2025" at bounding box center [1406, 175] width 112 height 27
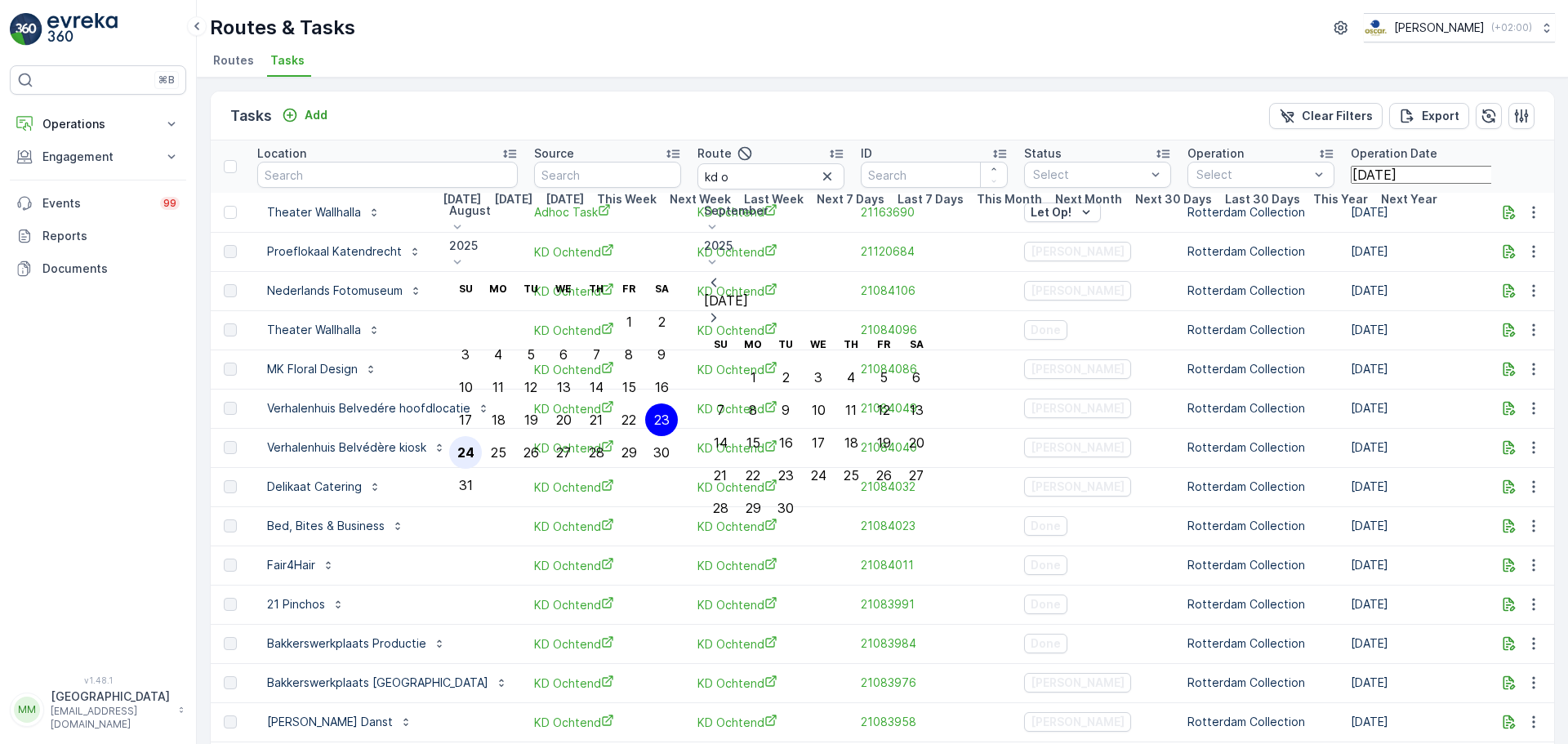
click at [474, 445] on div "24" at bounding box center [466, 451] width 17 height 14
type input "[DATE]"
click at [474, 445] on div "24" at bounding box center [466, 451] width 17 height 14
type input "[DATE]"
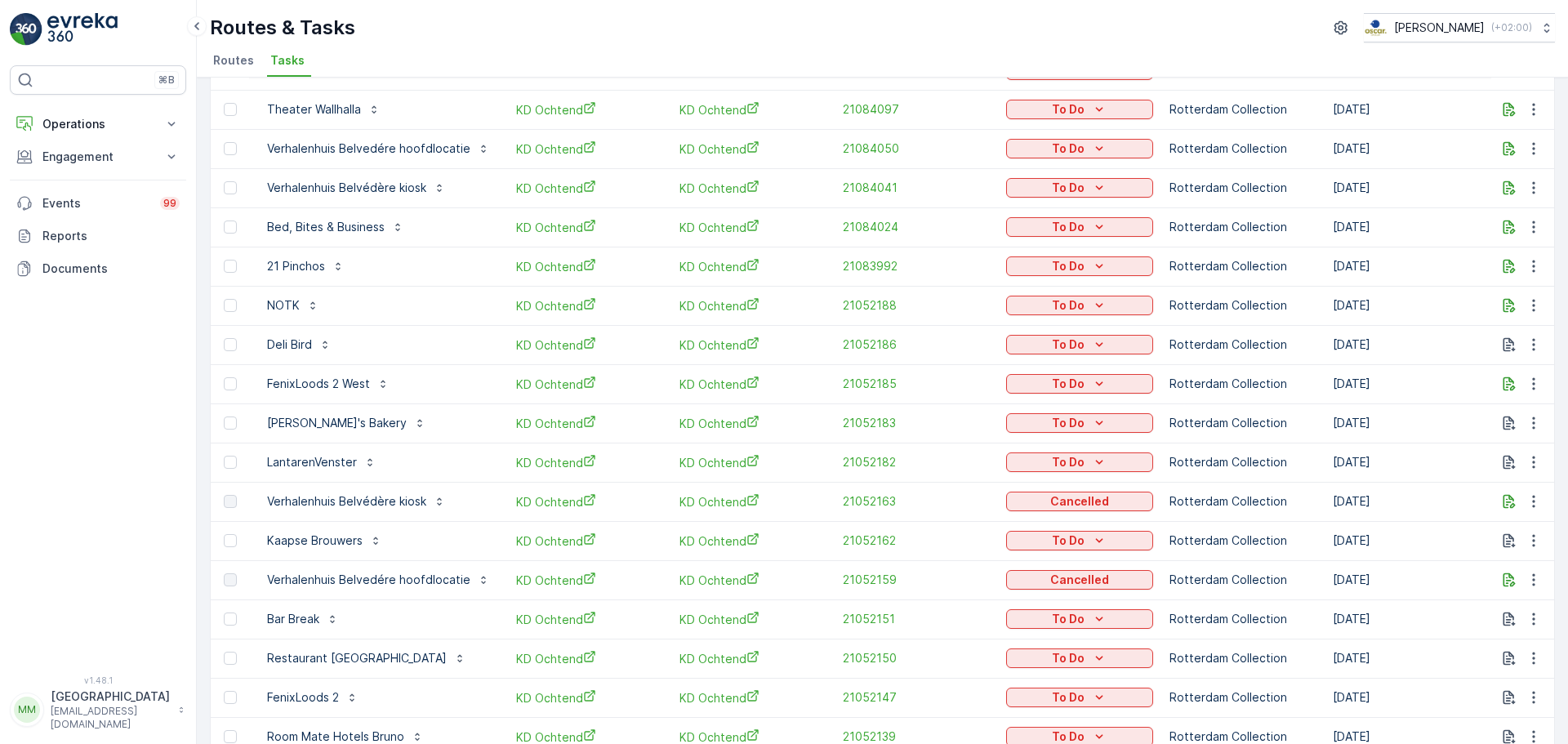
scroll to position [100, 0]
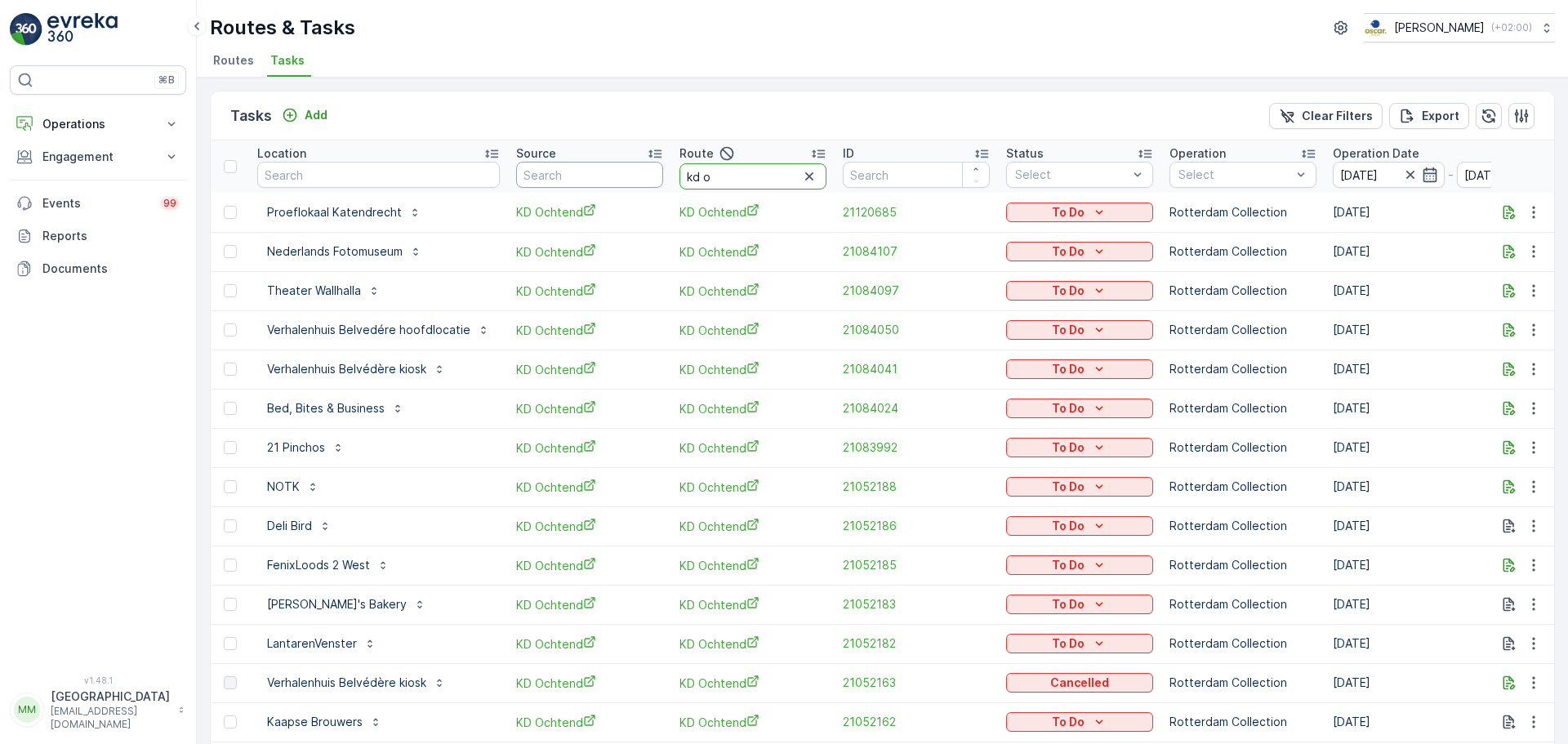
drag, startPoint x: 723, startPoint y: 177, endPoint x: 632, endPoint y: 180, distance: 91.0
click at [632, 180] on tr "Location Source Route kd o ID Status Select Operation Select Operation Date 24.…" at bounding box center [1519, 166] width 2615 height 52
type input "ps o"
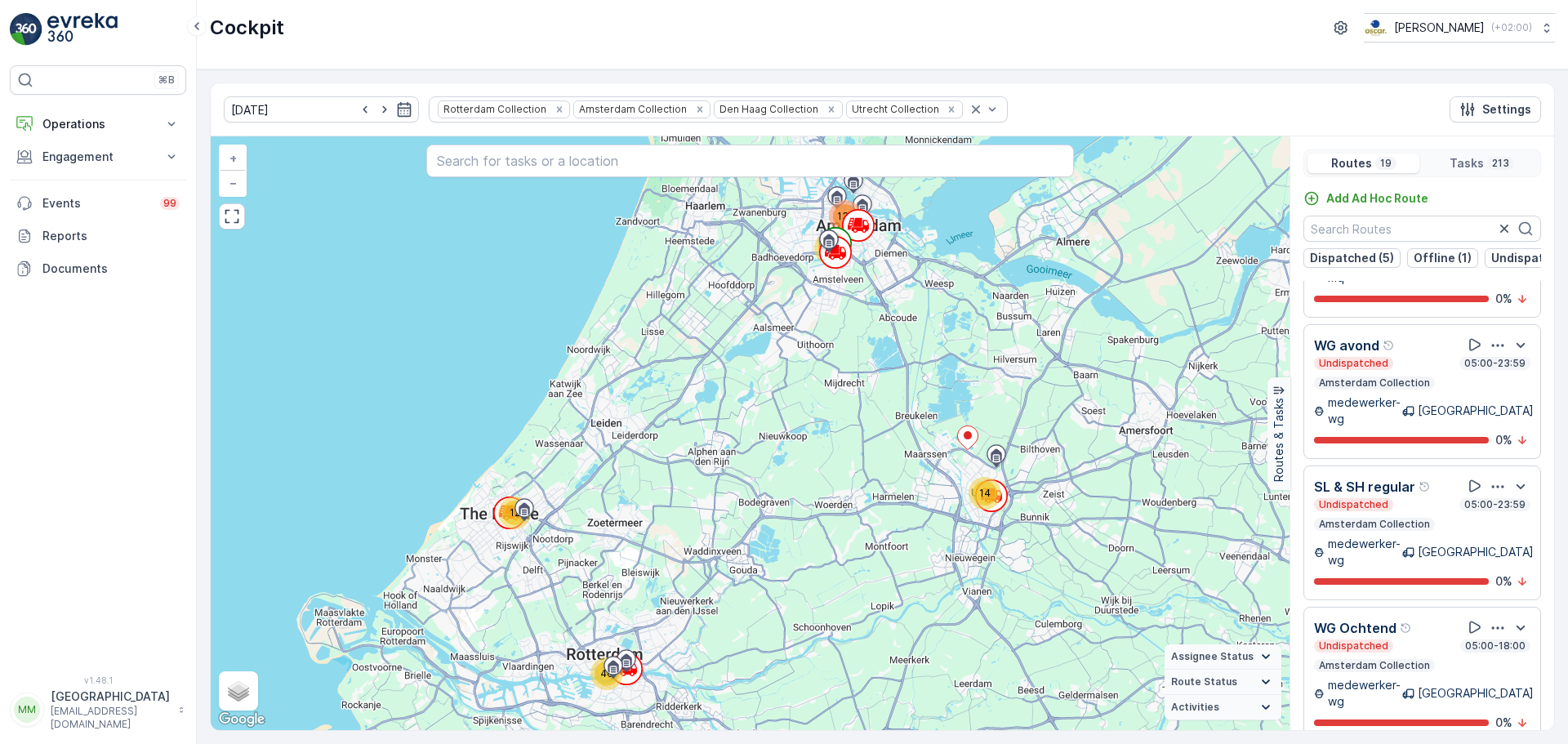
scroll to position [1470, 0]
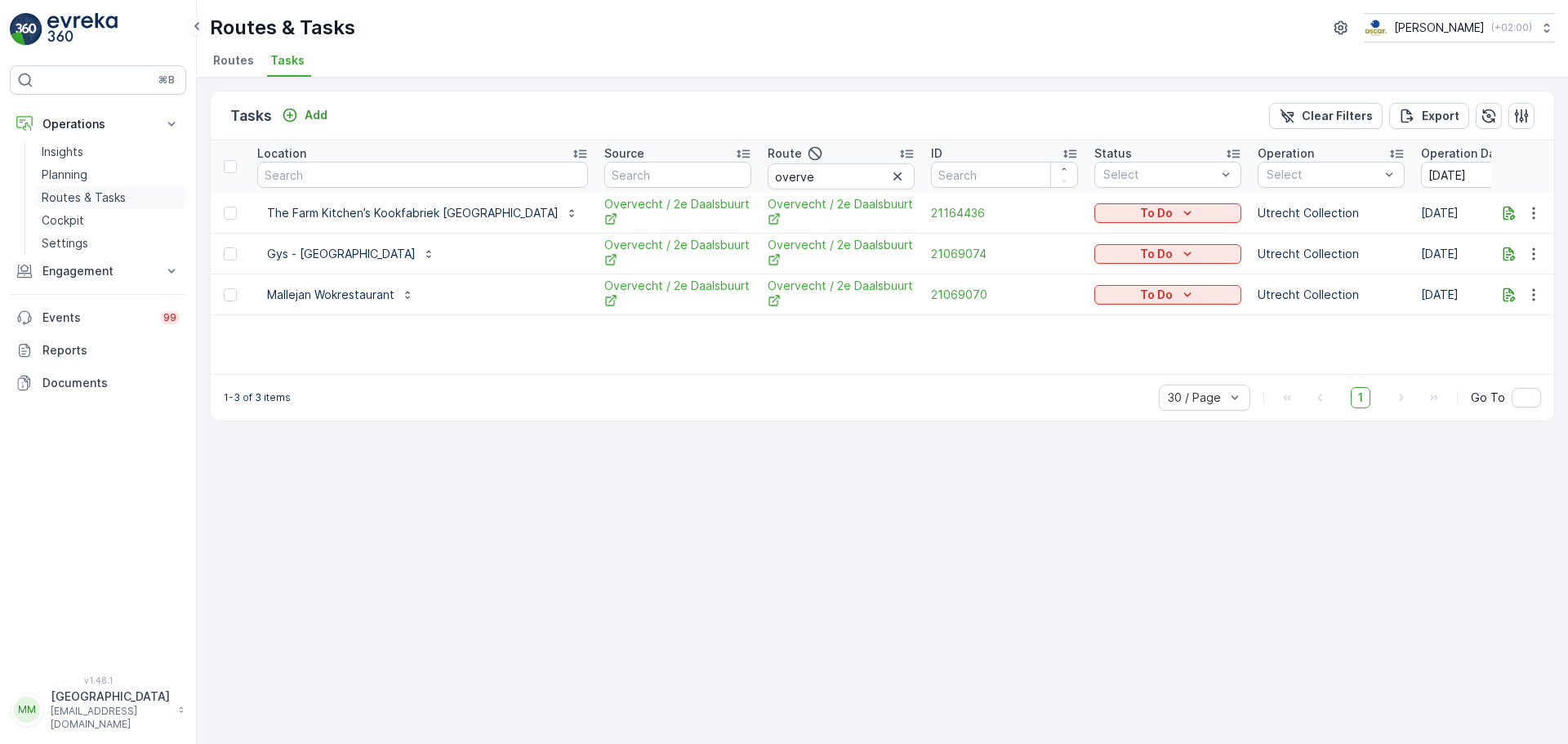
drag, startPoint x: 0, startPoint y: 0, endPoint x: 52, endPoint y: 203, distance: 209.6
click at [52, 203] on p "Routes & Tasks" at bounding box center [84, 197] width 85 height 16
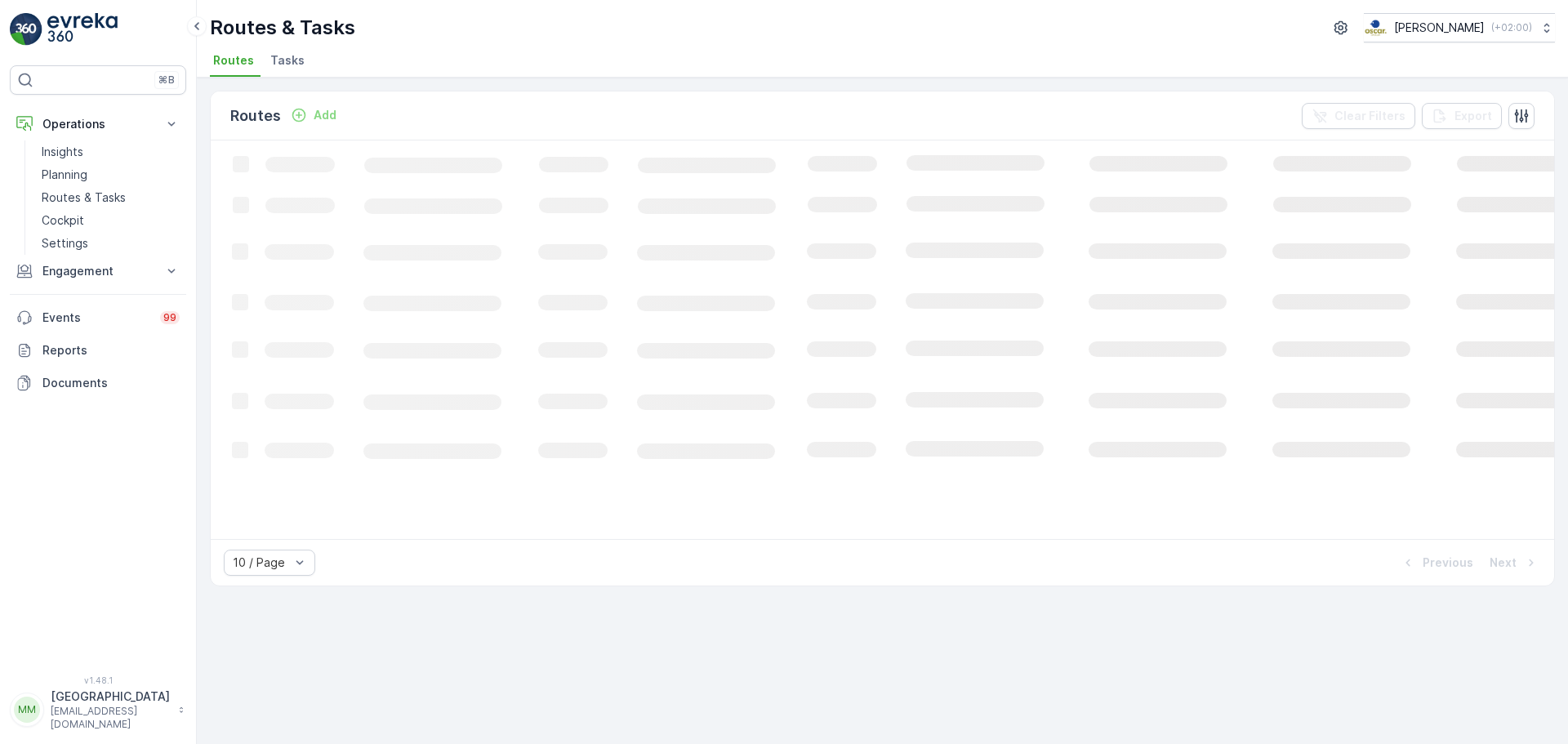
click at [274, 57] on span "Tasks" at bounding box center [287, 60] width 34 height 16
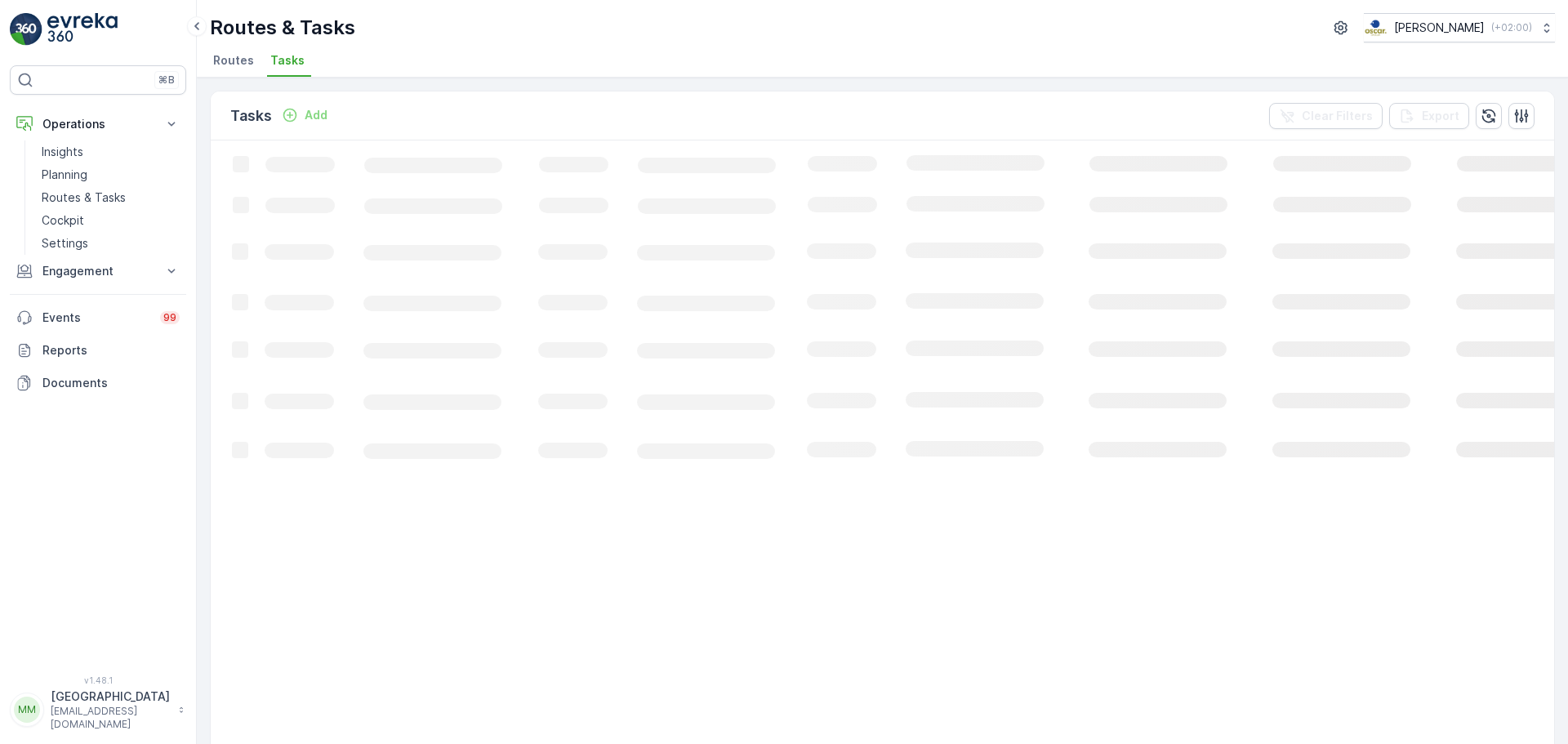
click at [316, 116] on p "Add" at bounding box center [316, 115] width 23 height 16
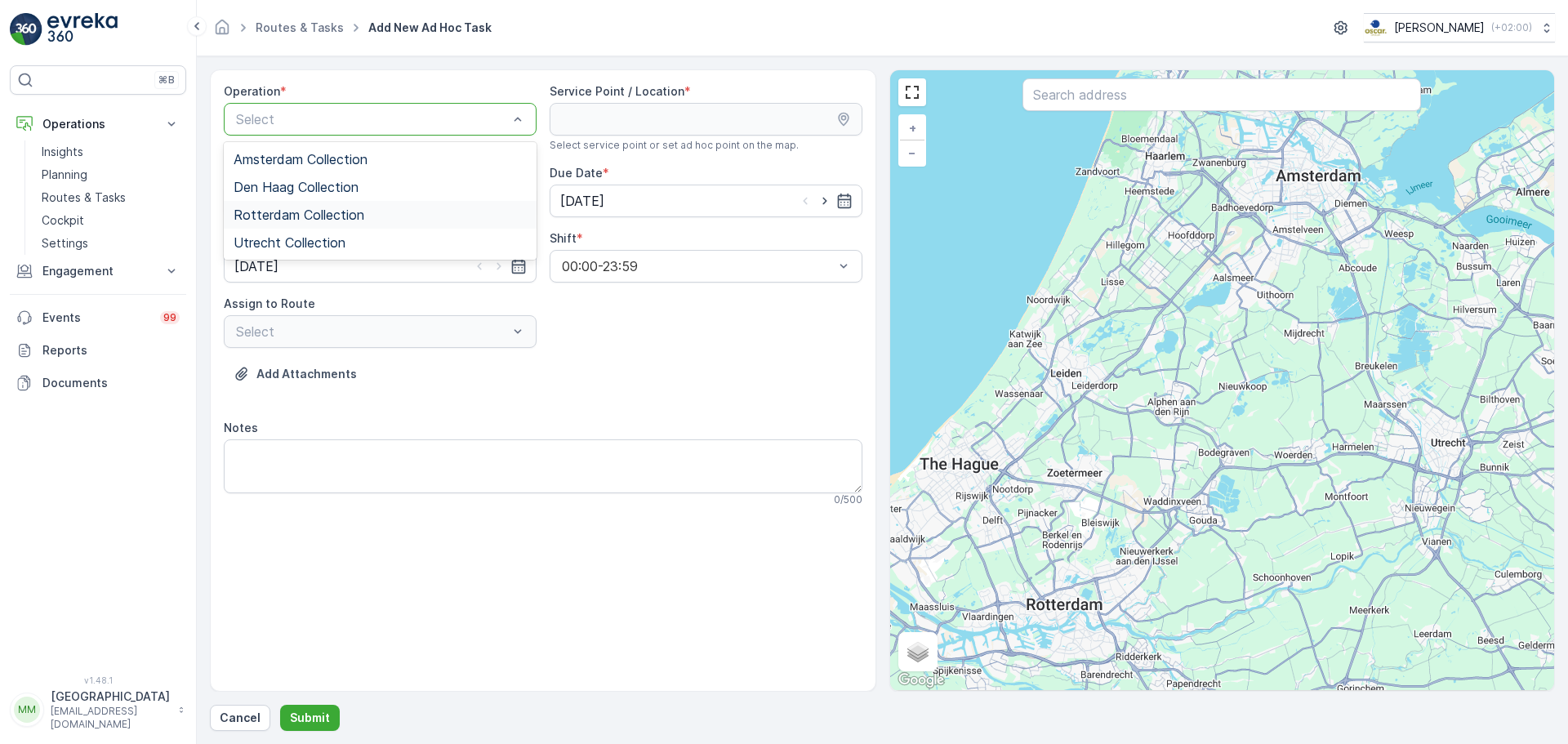
click at [308, 213] on span "Rotterdam Collection" at bounding box center [299, 214] width 131 height 14
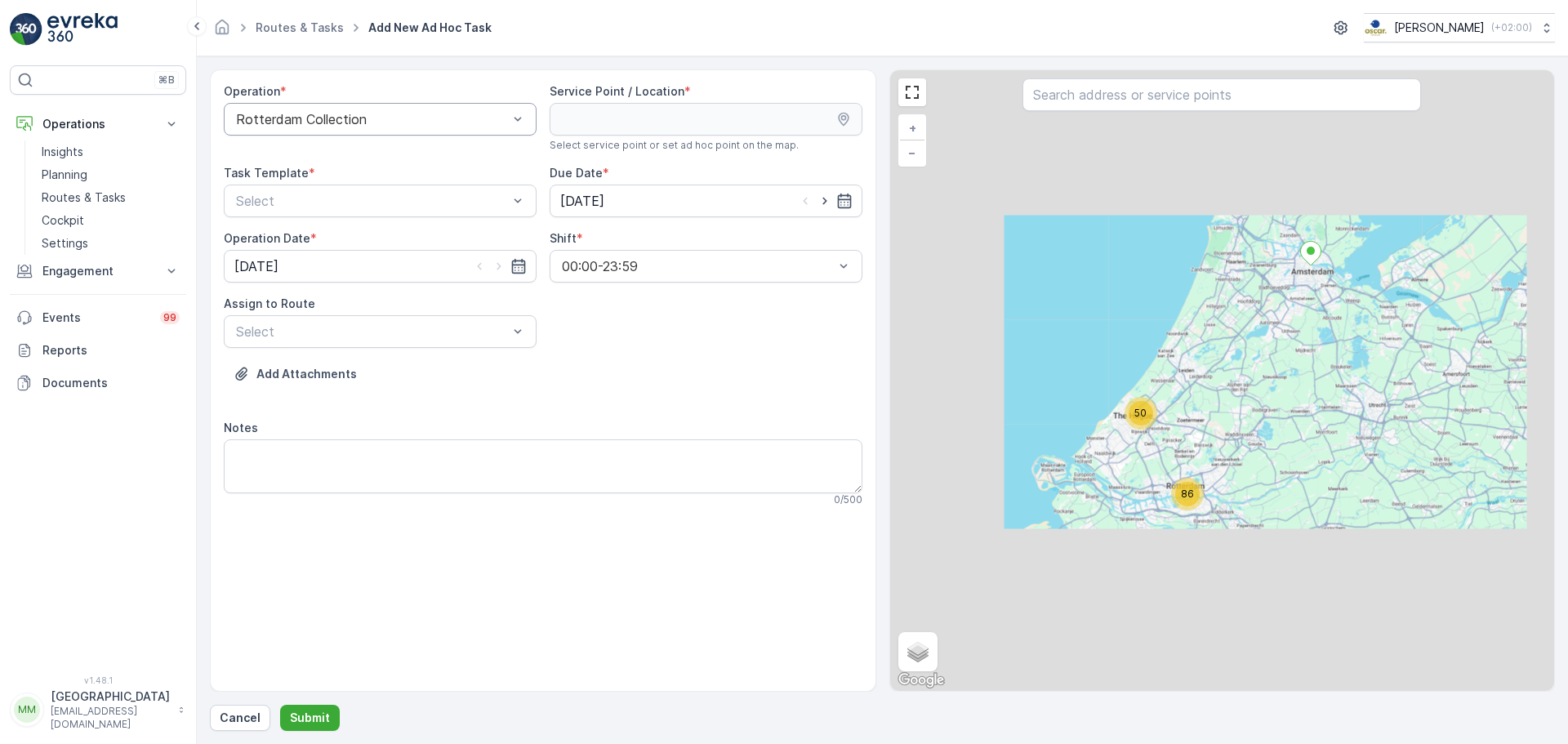
click at [1050, 111] on div at bounding box center [1221, 97] width 398 height 36
click at [1061, 101] on input "text" at bounding box center [1221, 95] width 398 height 32
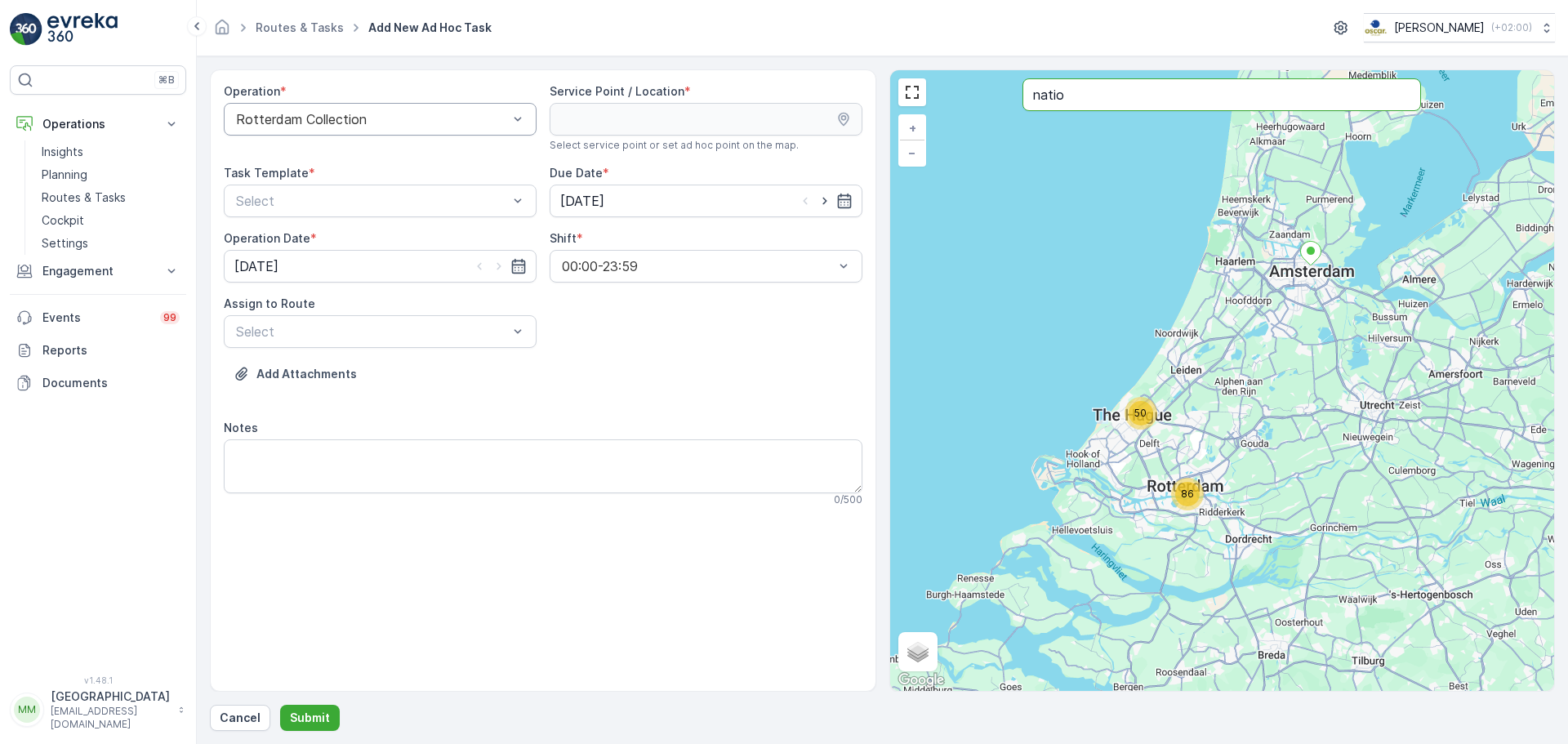
type input "natio"
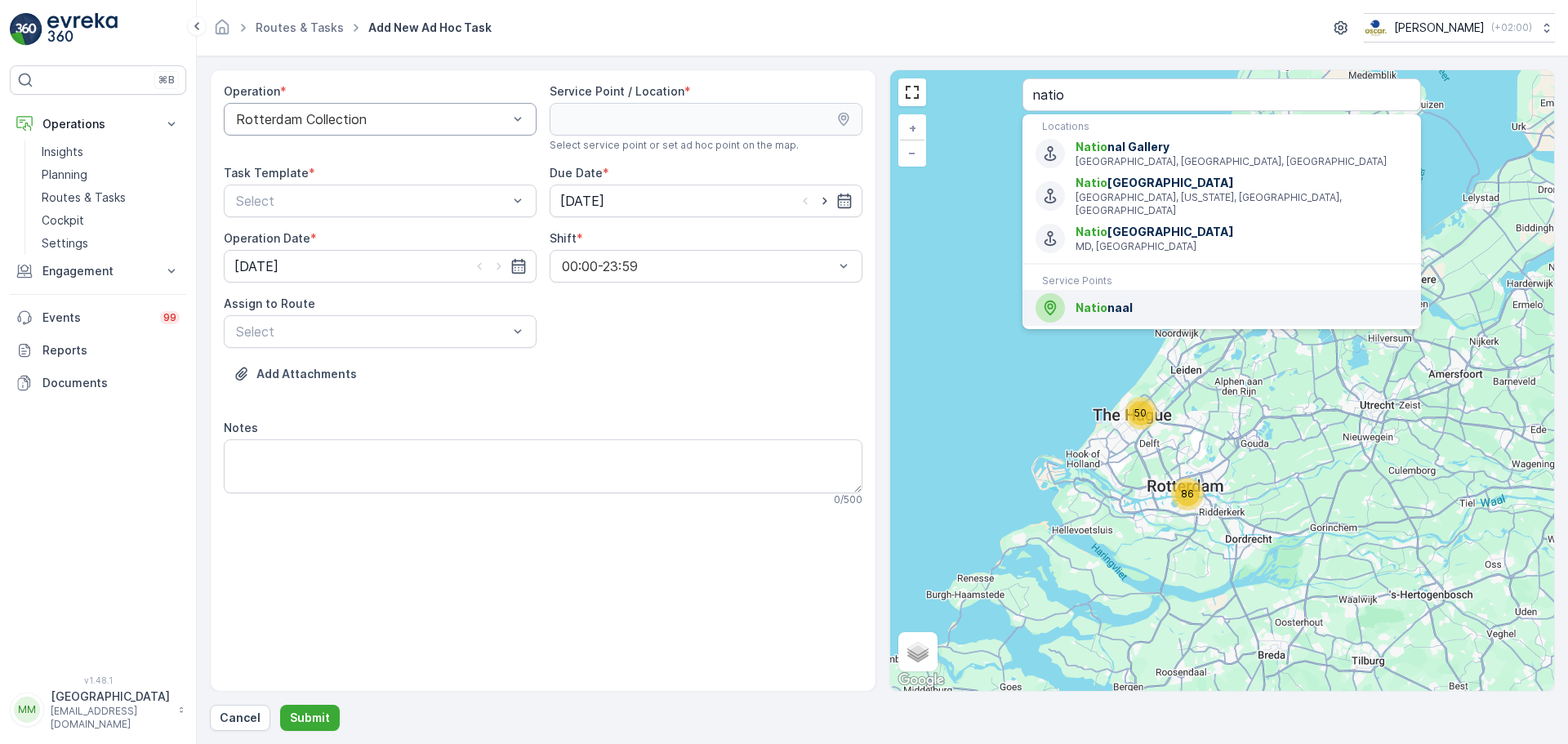
click at [1080, 300] on span "Natio" at bounding box center [1092, 307] width 32 height 14
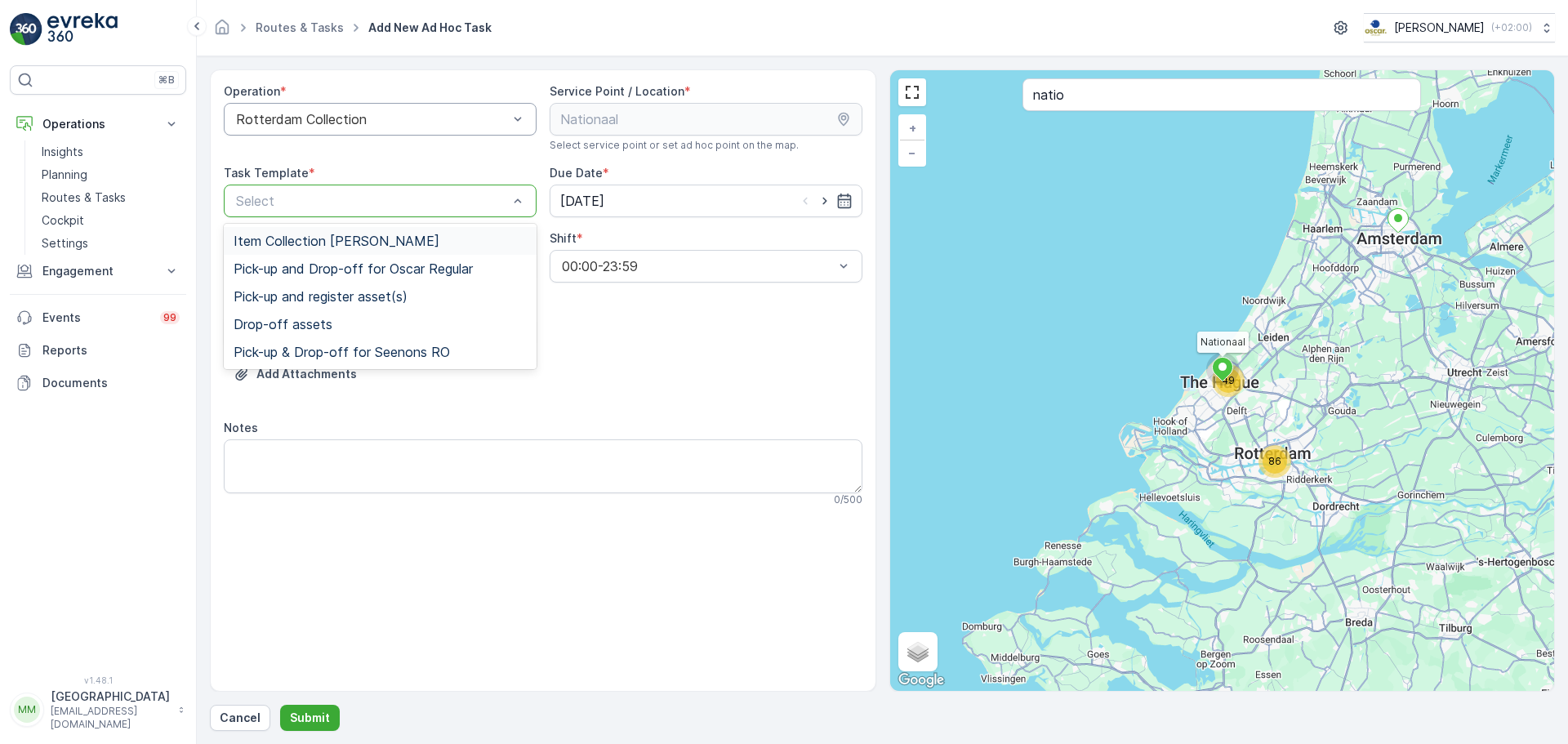
click at [284, 246] on span "Item Collection [PERSON_NAME]" at bounding box center [336, 240] width 206 height 14
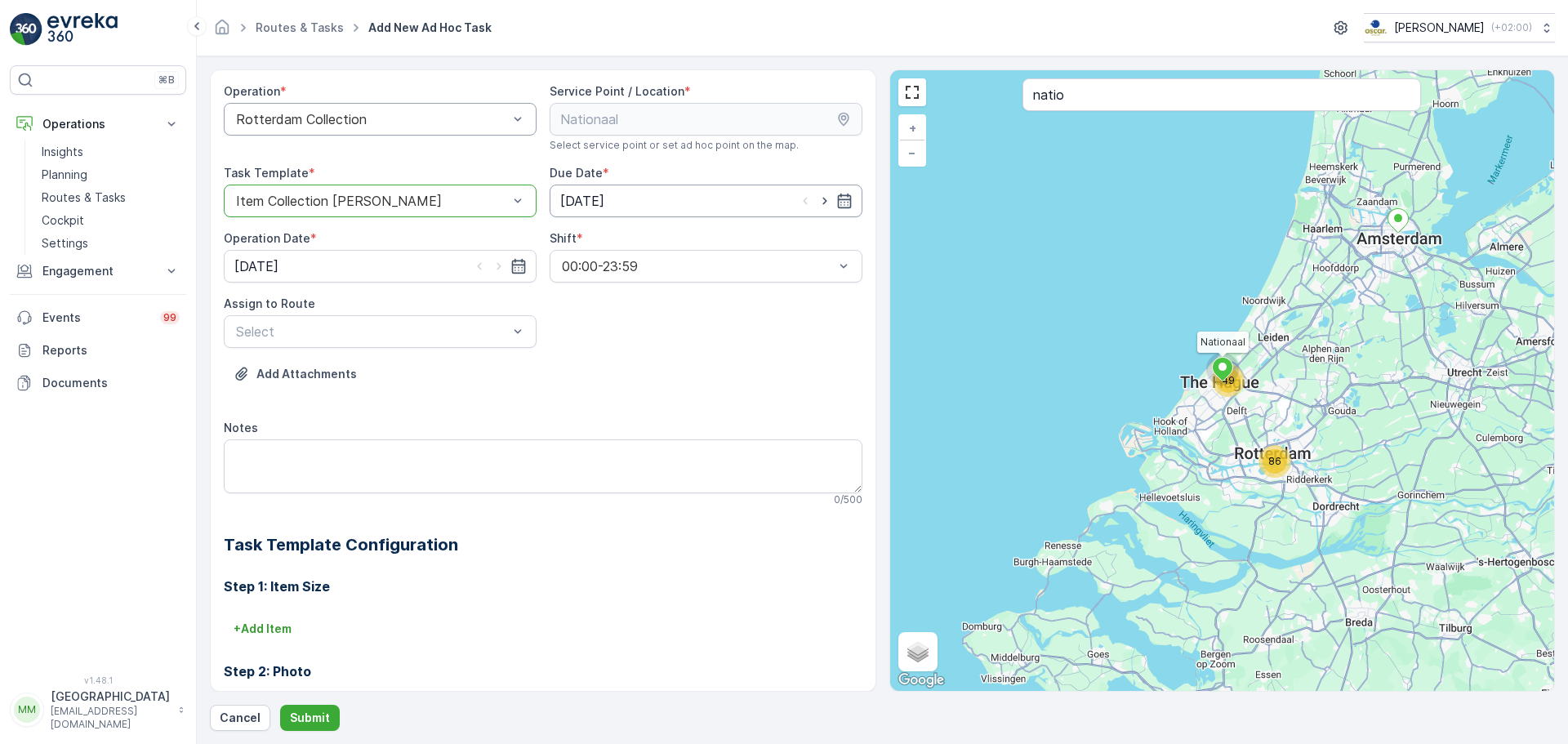
click at [828, 202] on icon "button" at bounding box center [824, 200] width 16 height 16
type input "[DATE]"
click at [498, 264] on icon "button" at bounding box center [499, 266] width 16 height 16
type input "[DATE]"
click at [432, 332] on div at bounding box center [373, 331] width 276 height 14
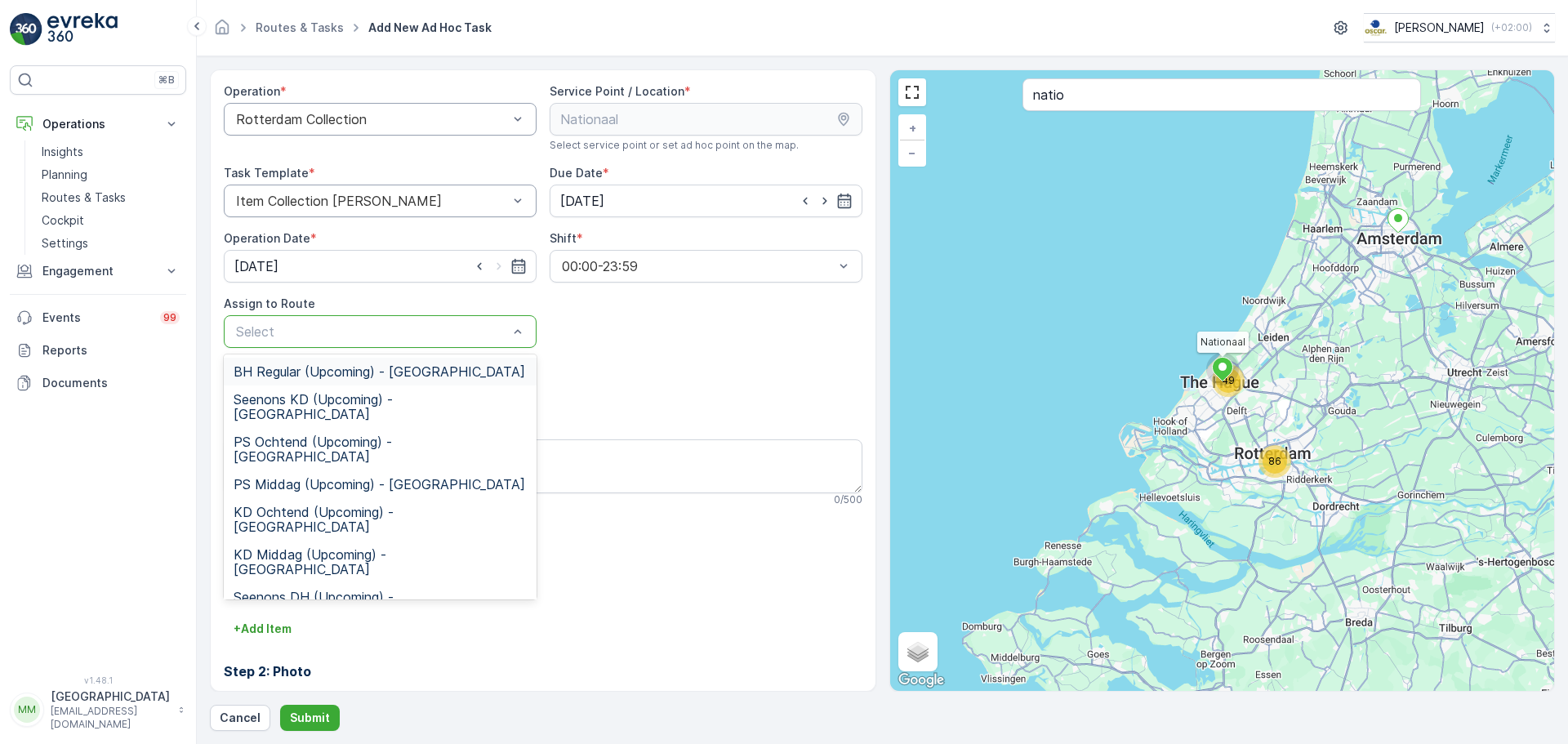
click at [349, 369] on span "BH Regular (Upcoming) - [GEOGRAPHIC_DATA]" at bounding box center [379, 371] width 292 height 14
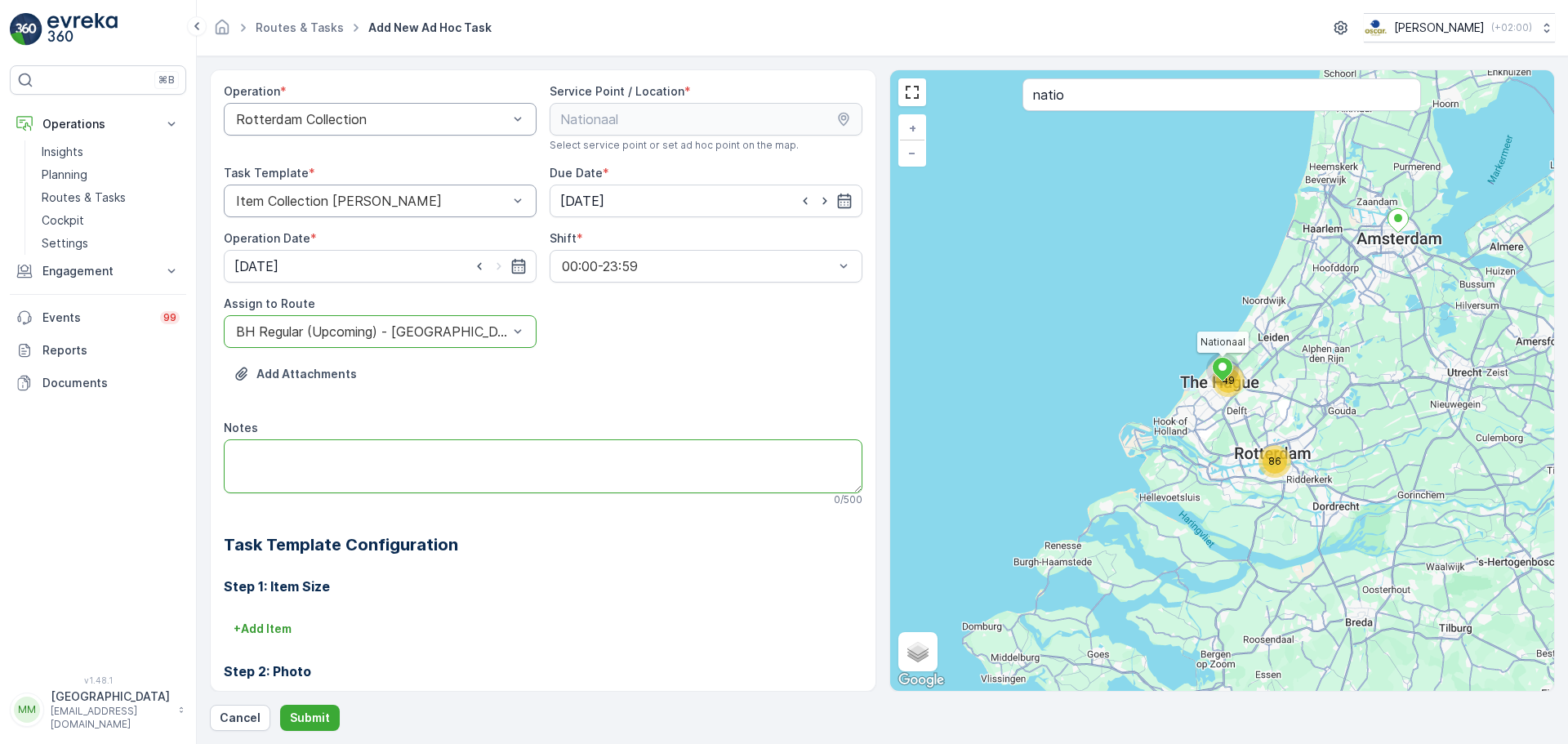
click at [353, 454] on textarea "Notes" at bounding box center [543, 466] width 639 height 54
type textarea "graag 60L rollen brengen 3x"
click at [312, 717] on p "Submit" at bounding box center [310, 717] width 40 height 16
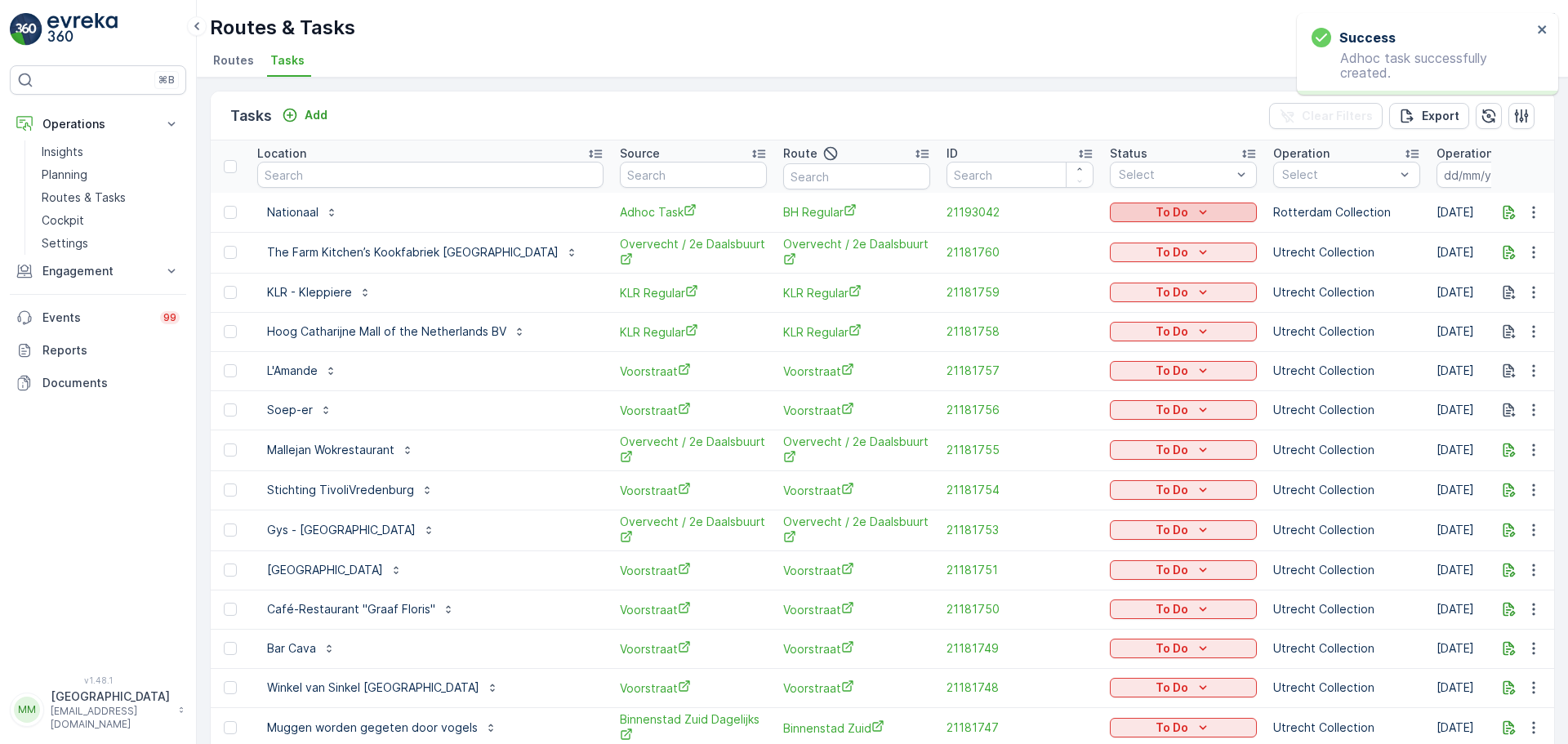
click at [1156, 210] on p "To Do" at bounding box center [1172, 212] width 32 height 16
click at [1069, 232] on span "Let Op!" at bounding box center [1068, 237] width 41 height 16
